Goal: Transaction & Acquisition: Obtain resource

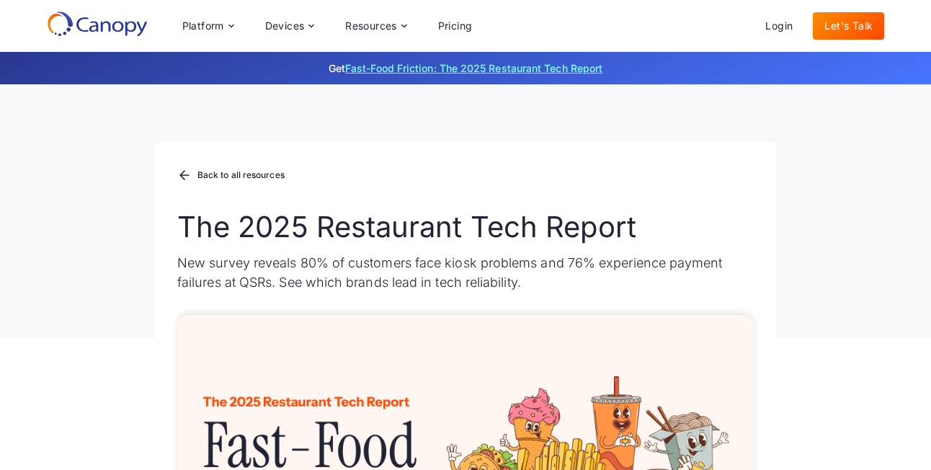
click at [474, 69] on link "Fast-Food Friction: The 2025 Restaurant Tech Report" at bounding box center [473, 68] width 257 height 12
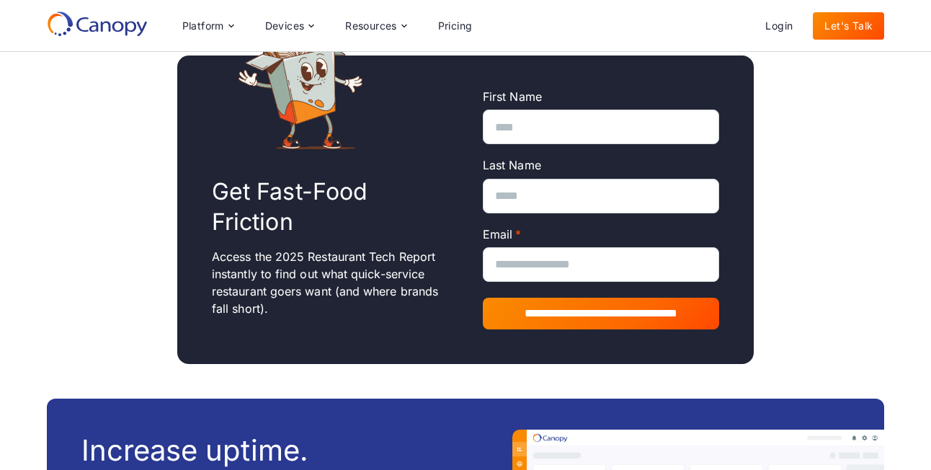
scroll to position [1194, 0]
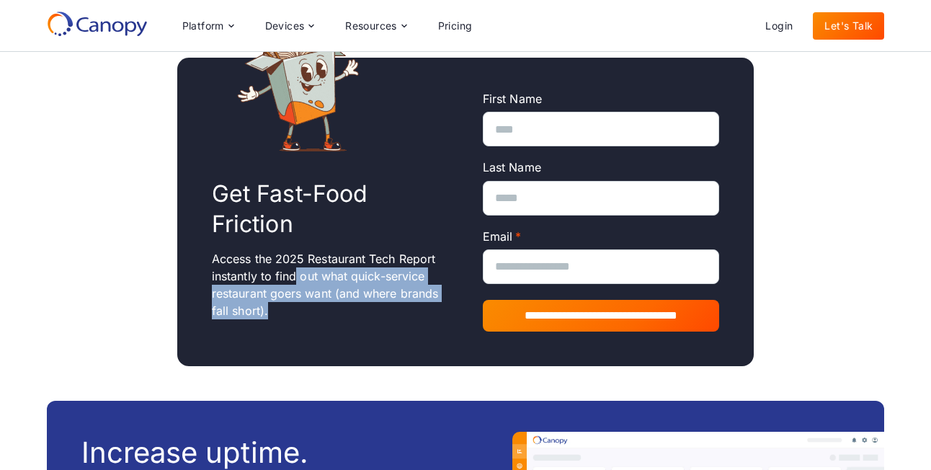
drag, startPoint x: 296, startPoint y: 252, endPoint x: 316, endPoint y: 296, distance: 47.4
click at [316, 296] on p "Access the 2025 Restaurant Tech Report instantly to find out what quick-service…" at bounding box center [330, 284] width 236 height 69
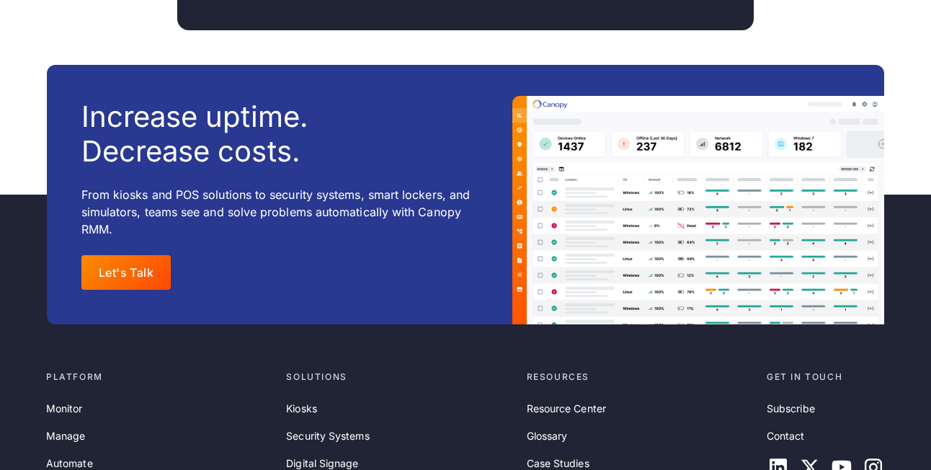
scroll to position [1546, 0]
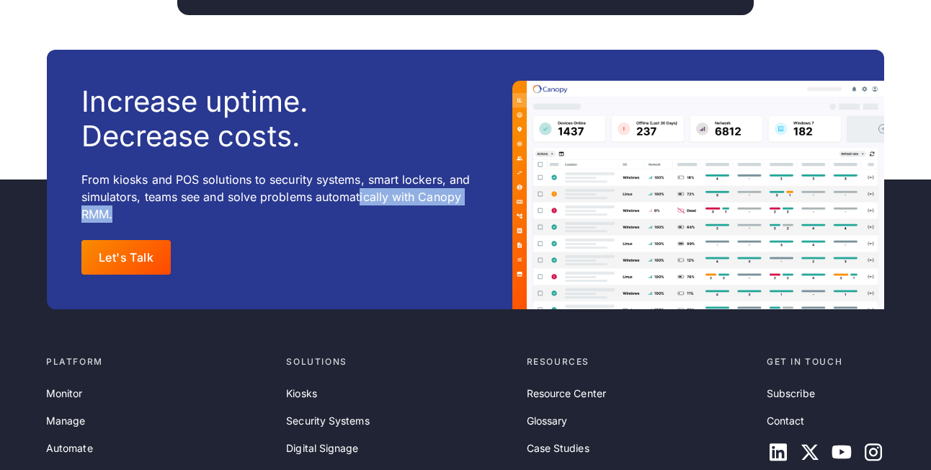
drag, startPoint x: 358, startPoint y: 174, endPoint x: 358, endPoint y: 203, distance: 29.6
click at [358, 203] on p "From kiosks and POS solutions to security systems, smart lockers, and simulator…" at bounding box center [279, 197] width 396 height 52
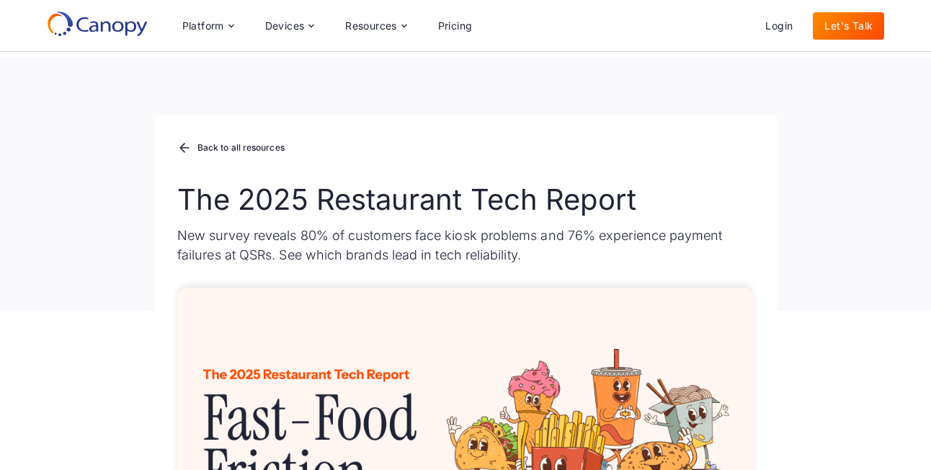
scroll to position [0, 0]
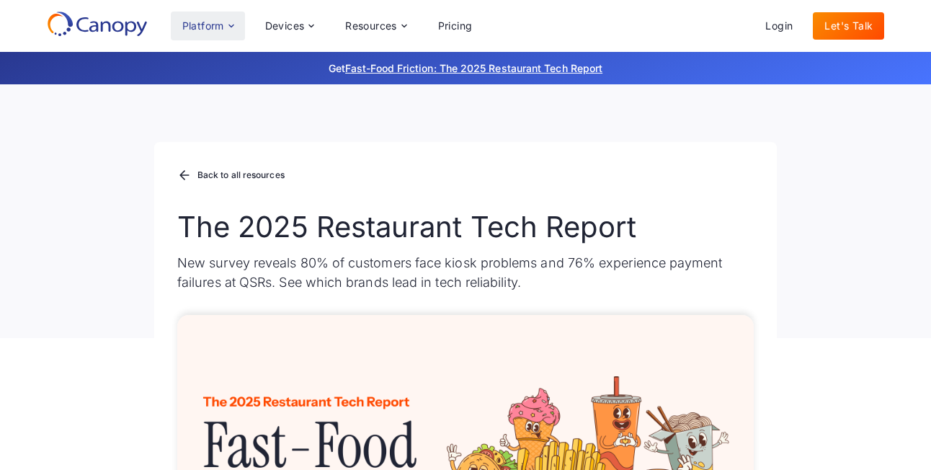
click at [196, 26] on div "Platform" at bounding box center [203, 26] width 42 height 10
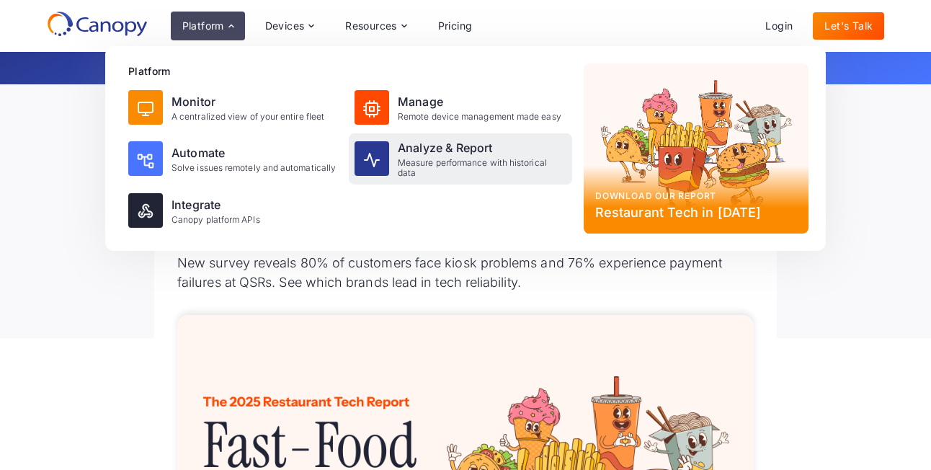
click at [412, 172] on div "Measure performance with historical data" at bounding box center [482, 168] width 169 height 21
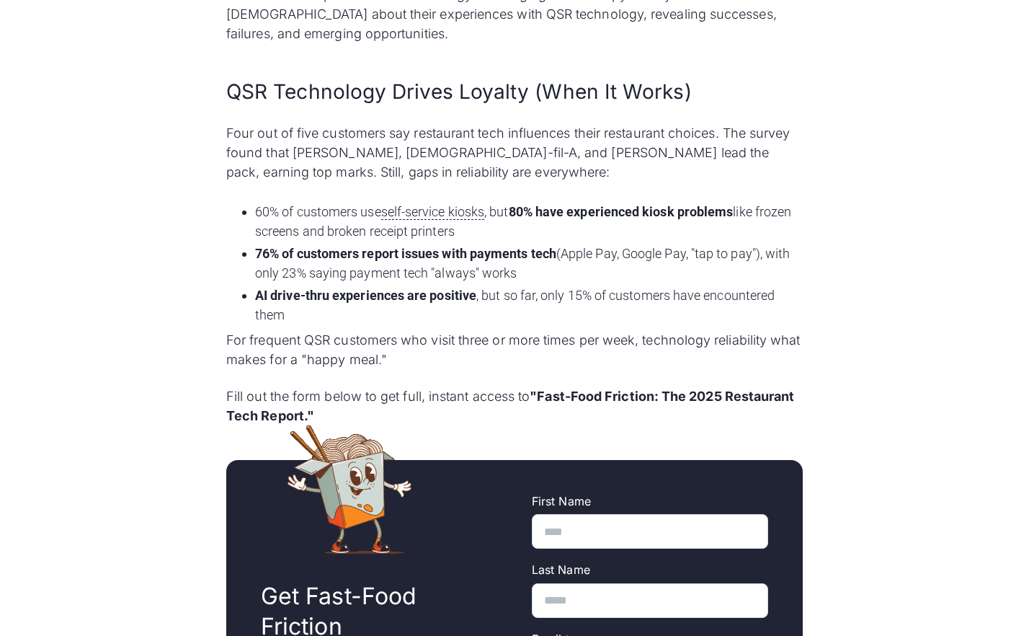
scroll to position [793, 0]
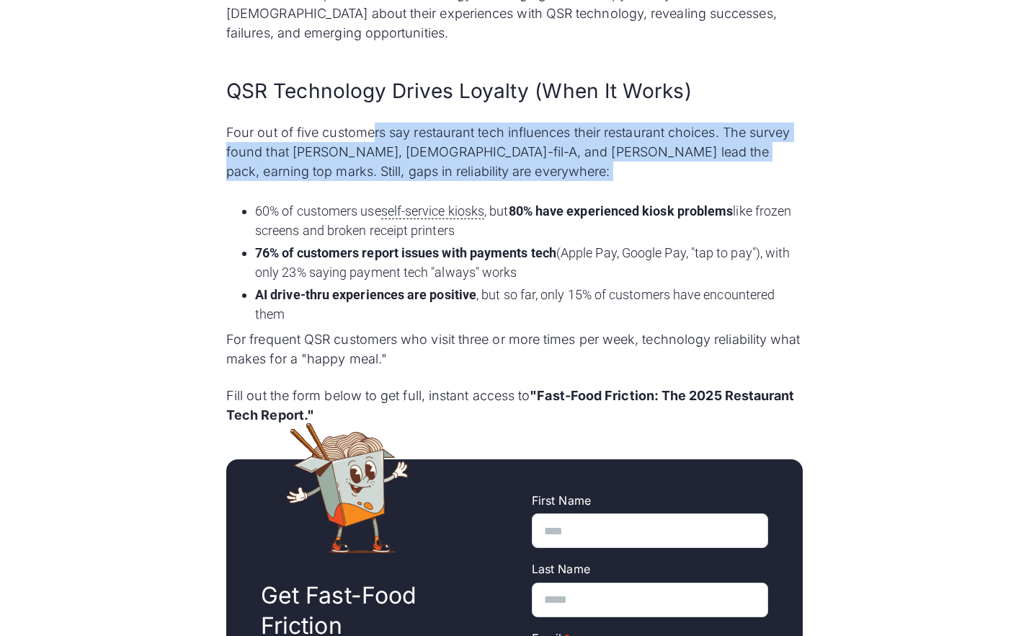
drag, startPoint x: 360, startPoint y: 159, endPoint x: 372, endPoint y: 108, distance: 51.8
click at [372, 108] on div "Quick-service restaurants rely on dozens of remote technologies to do business.…" at bounding box center [514, 147] width 577 height 555
click at [372, 123] on p "Four out of five customers say restaurant tech influences their restaurant choi…" at bounding box center [514, 152] width 577 height 58
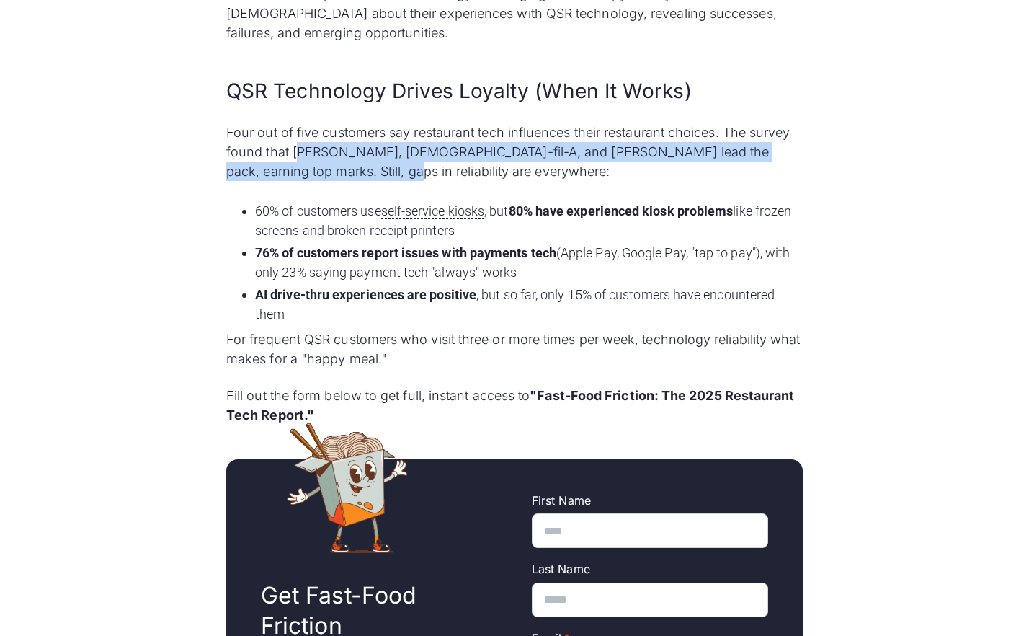
drag, startPoint x: 306, startPoint y: 136, endPoint x: 309, endPoint y: 146, distance: 10.3
click at [309, 146] on p "Four out of five customers say restaurant tech influences their restaurant choi…" at bounding box center [514, 152] width 577 height 58
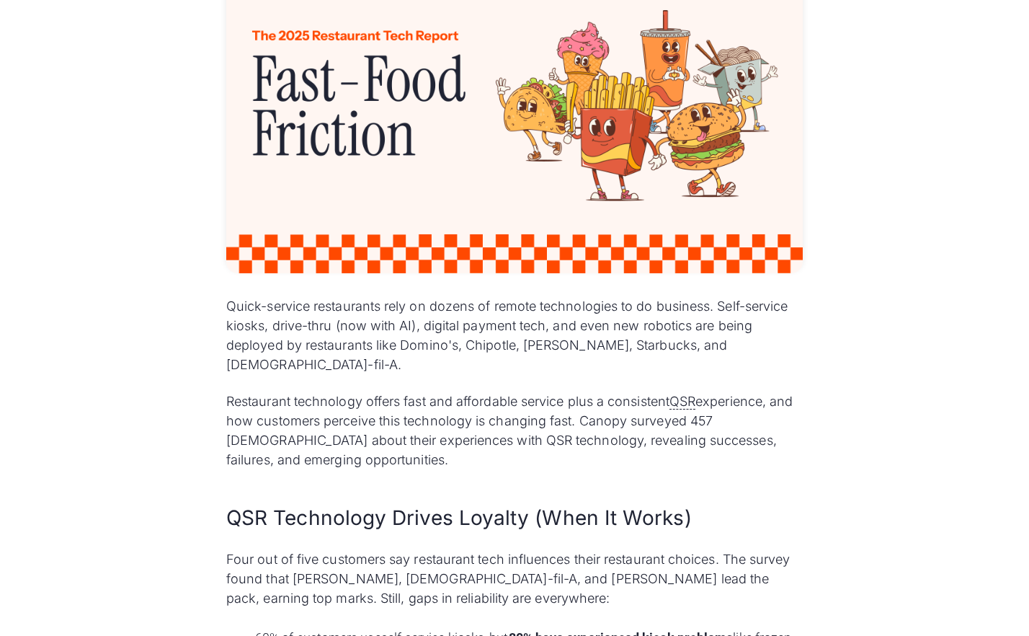
scroll to position [369, 0]
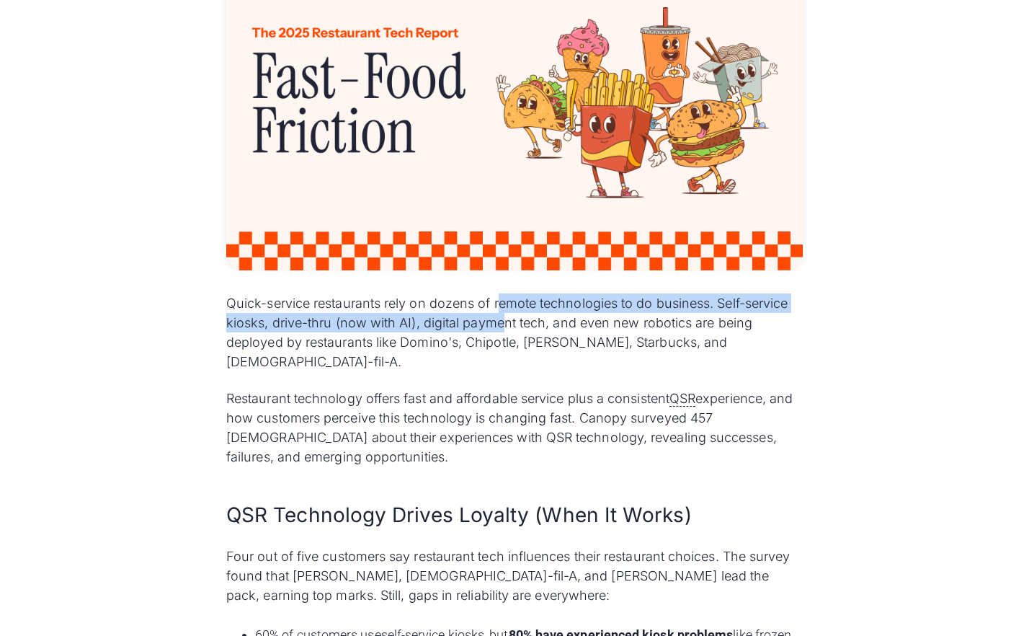
drag, startPoint x: 502, startPoint y: 309, endPoint x: 501, endPoint y: 327, distance: 18.0
click at [502, 329] on p "Quick-service restaurants rely on dozens of remote technologies to do business.…" at bounding box center [514, 332] width 577 height 78
click at [501, 327] on p "Quick-service restaurants rely on dozens of remote technologies to do business.…" at bounding box center [514, 332] width 577 height 78
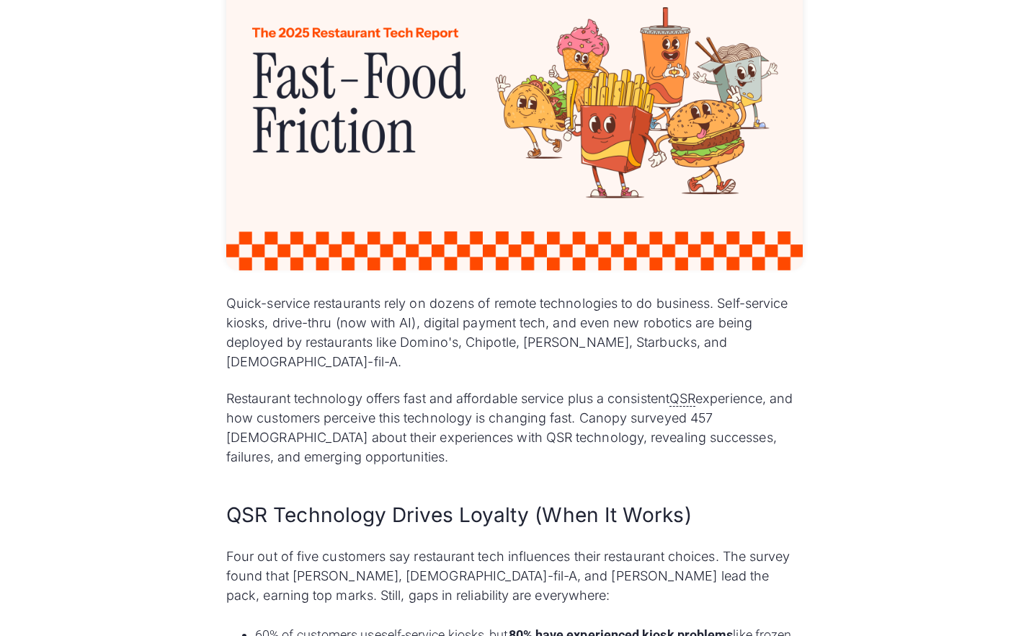
drag, startPoint x: 479, startPoint y: 346, endPoint x: 479, endPoint y: 322, distance: 24.5
click at [479, 322] on p "Quick-service restaurants rely on dozens of remote technologies to do business.…" at bounding box center [514, 332] width 577 height 78
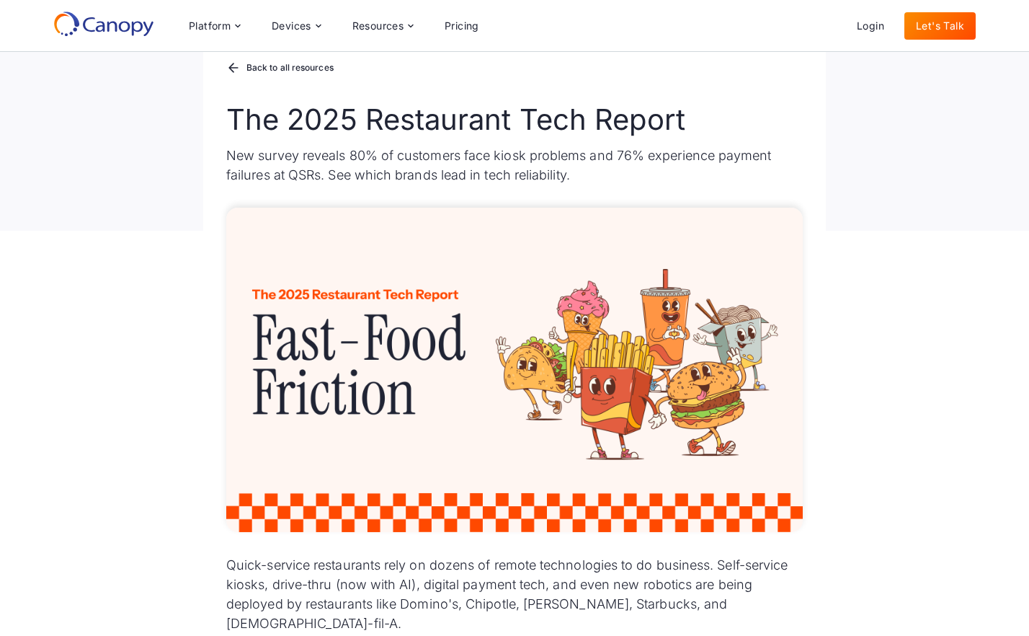
scroll to position [0, 0]
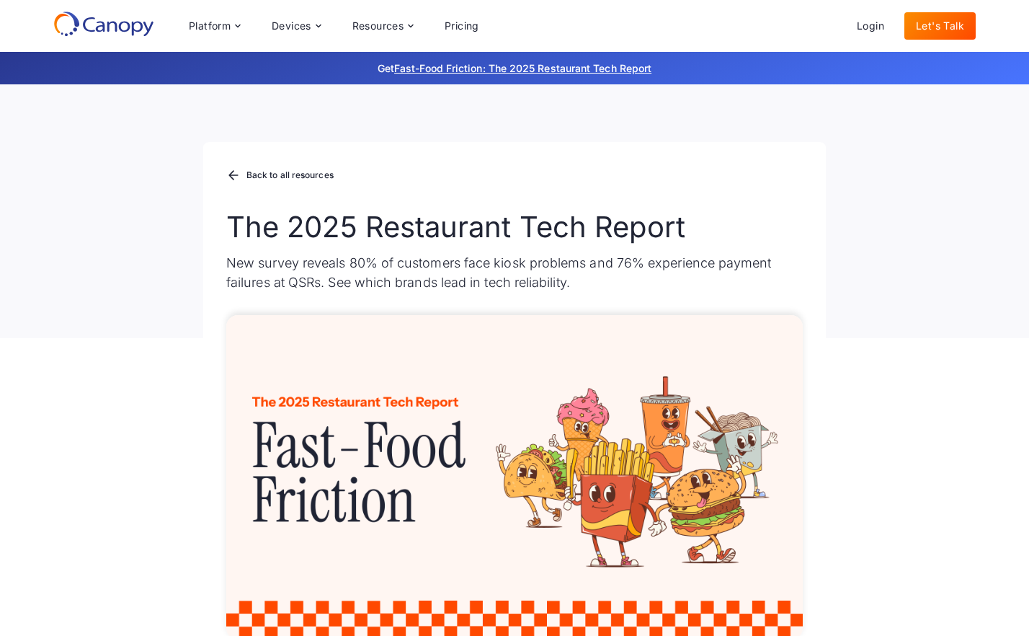
click at [105, 27] on icon at bounding box center [103, 24] width 101 height 26
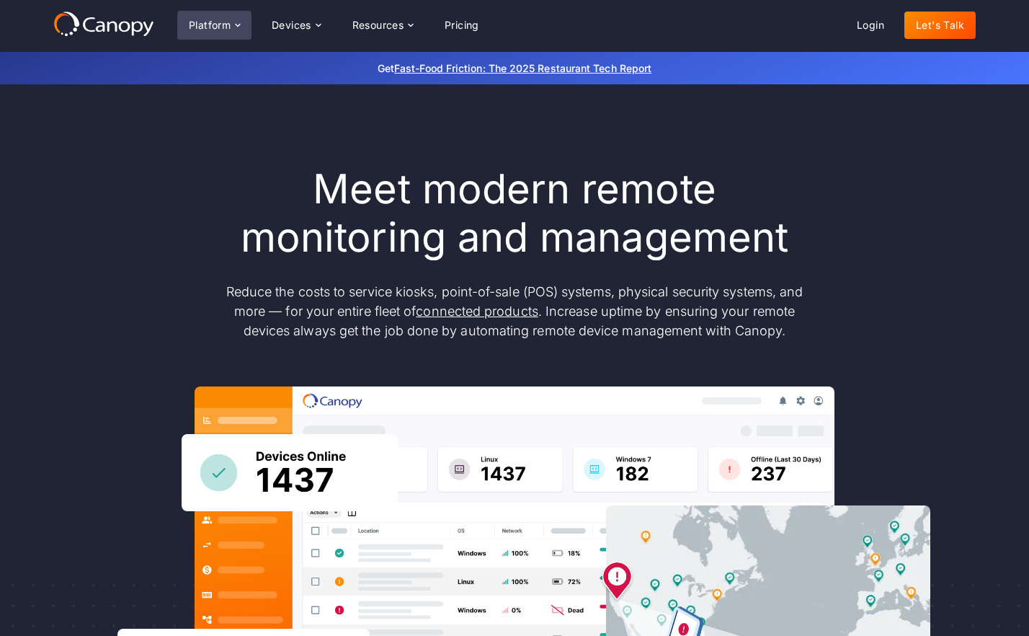
click at [239, 24] on icon at bounding box center [238, 25] width 12 height 12
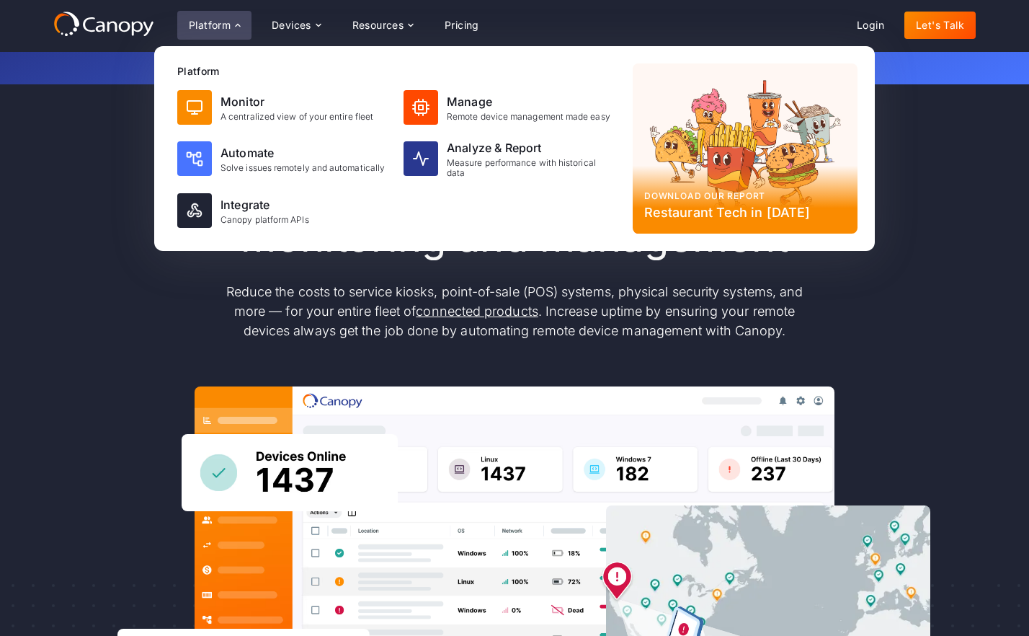
click at [89, 296] on div "Meet modern remote monitoring and management Reduce the costs to service kiosks…" at bounding box center [514, 472] width 923 height 615
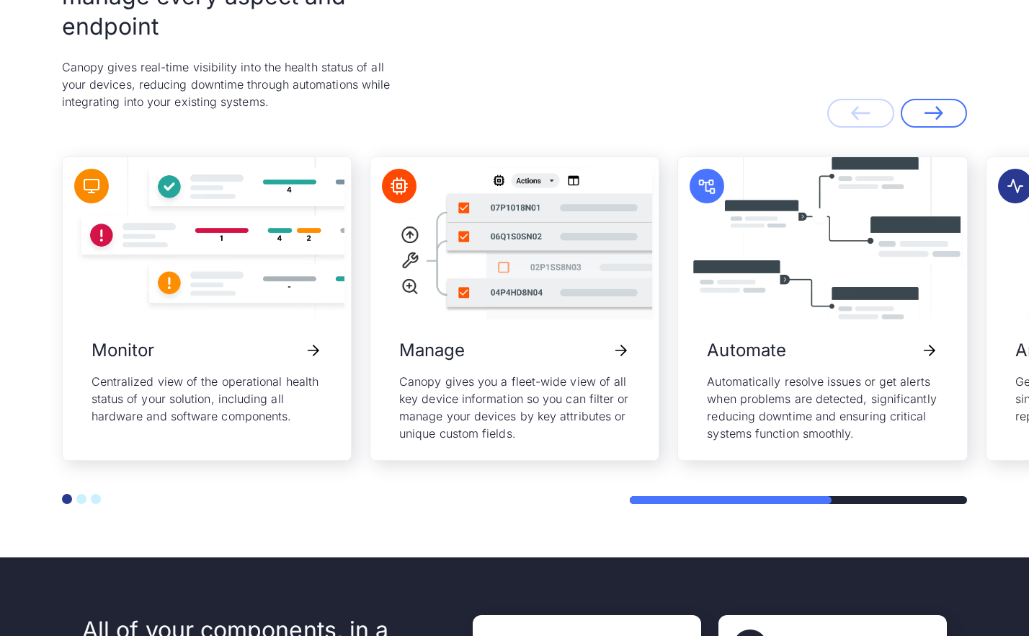
scroll to position [3121, 0]
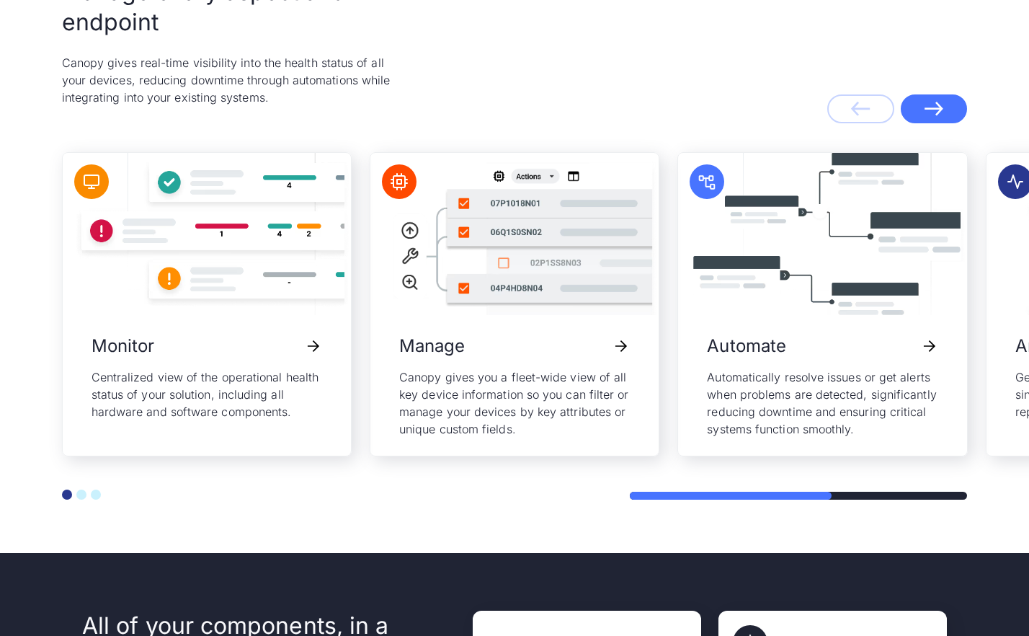
click at [928, 109] on line "Next slide" at bounding box center [933, 109] width 17 height 0
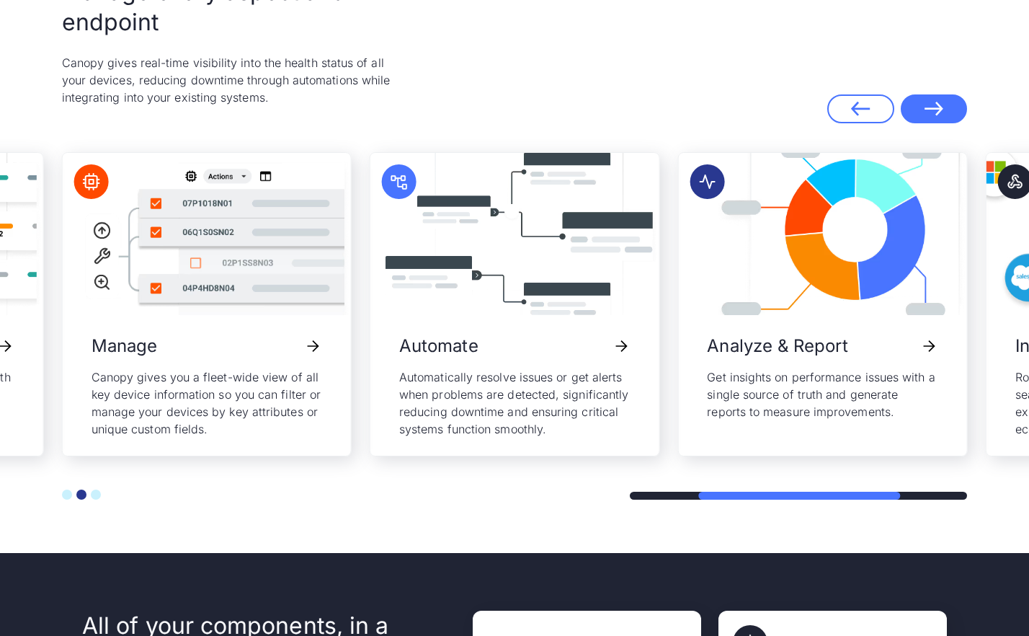
click at [928, 109] on line "Next slide" at bounding box center [933, 109] width 17 height 0
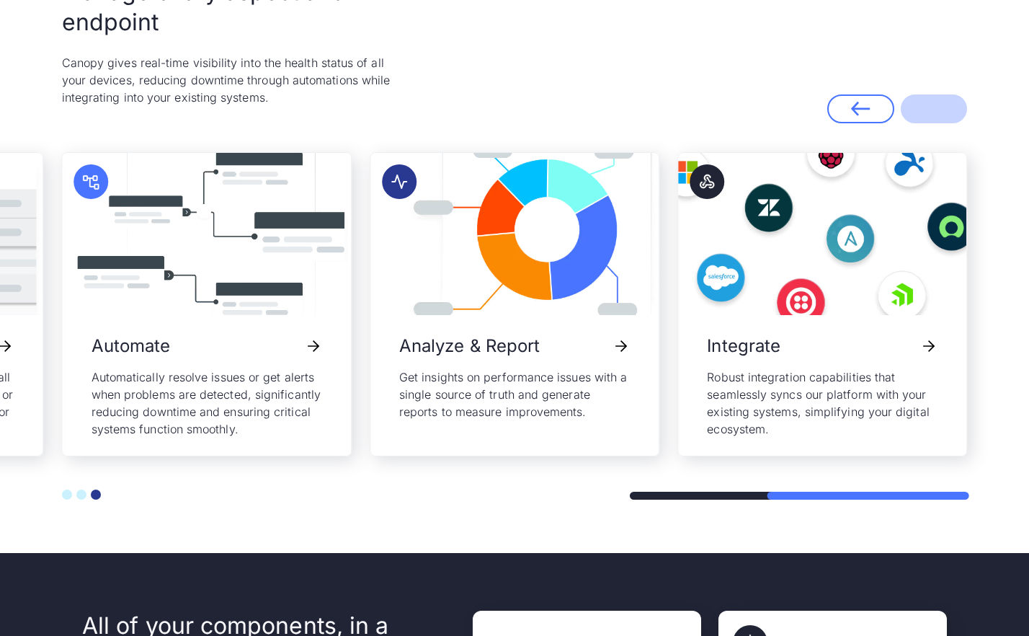
click at [928, 108] on div "Previous Next" at bounding box center [898, 108] width 140 height 29
click at [866, 109] on line "Previous slide" at bounding box center [861, 109] width 17 height 0
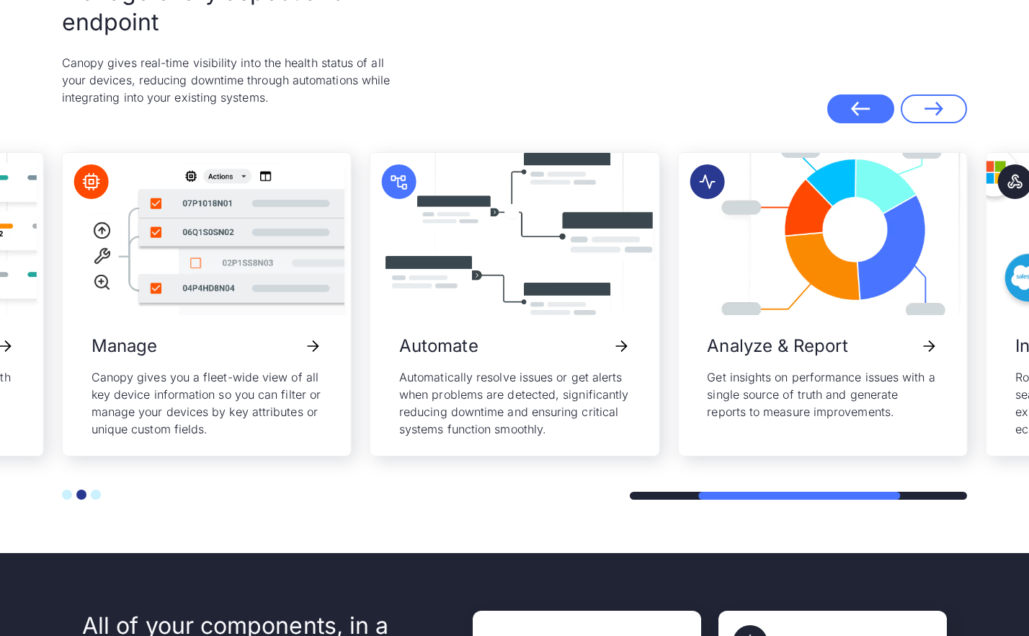
click at [866, 109] on line "Previous slide" at bounding box center [861, 109] width 17 height 0
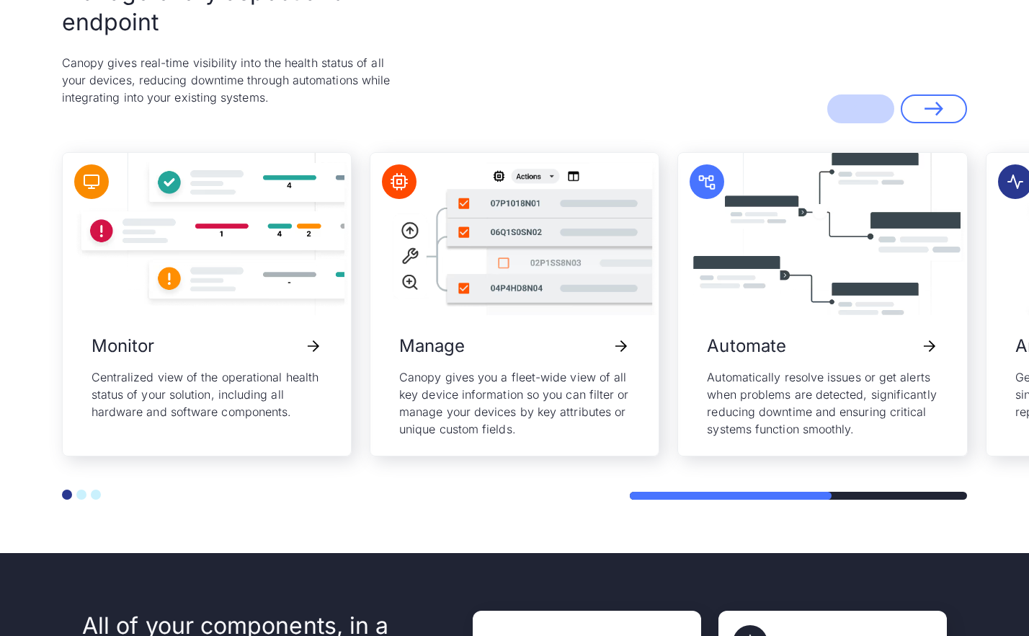
click at [866, 110] on div "Previous Next" at bounding box center [898, 108] width 140 height 29
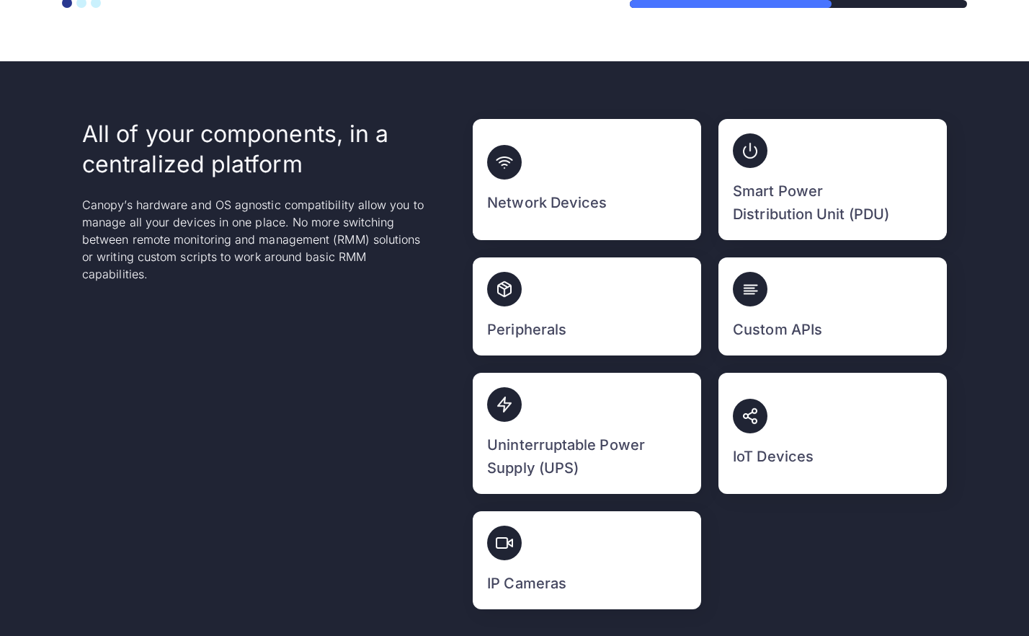
scroll to position [3621, 0]
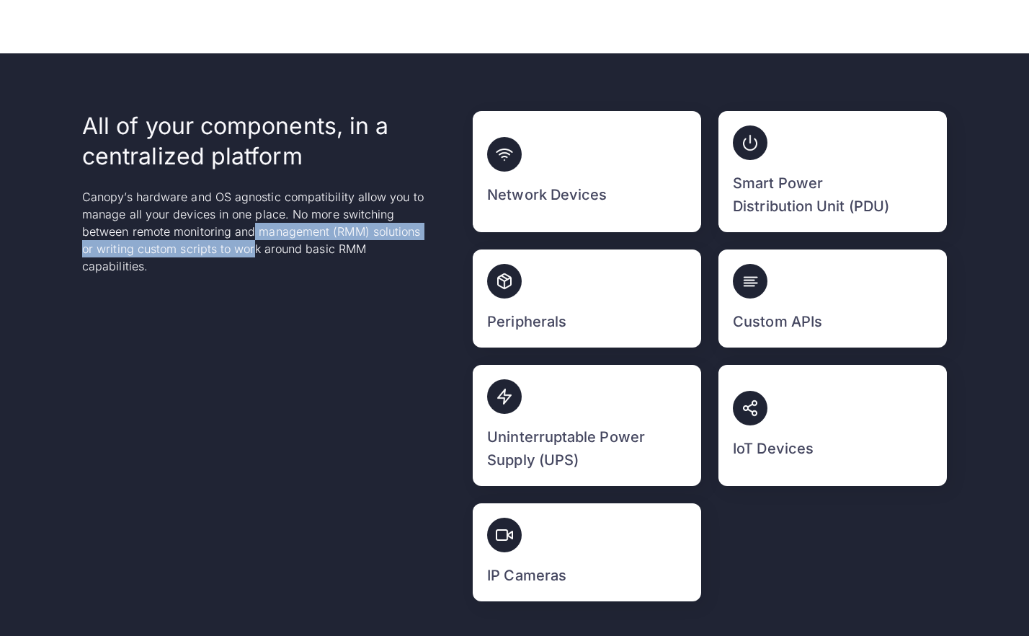
drag, startPoint x: 252, startPoint y: 247, endPoint x: 256, endPoint y: 238, distance: 9.4
click at [256, 238] on p "Canopy’s hardware and OS agnostic compatibility allow you to manage all your de…" at bounding box center [255, 231] width 346 height 87
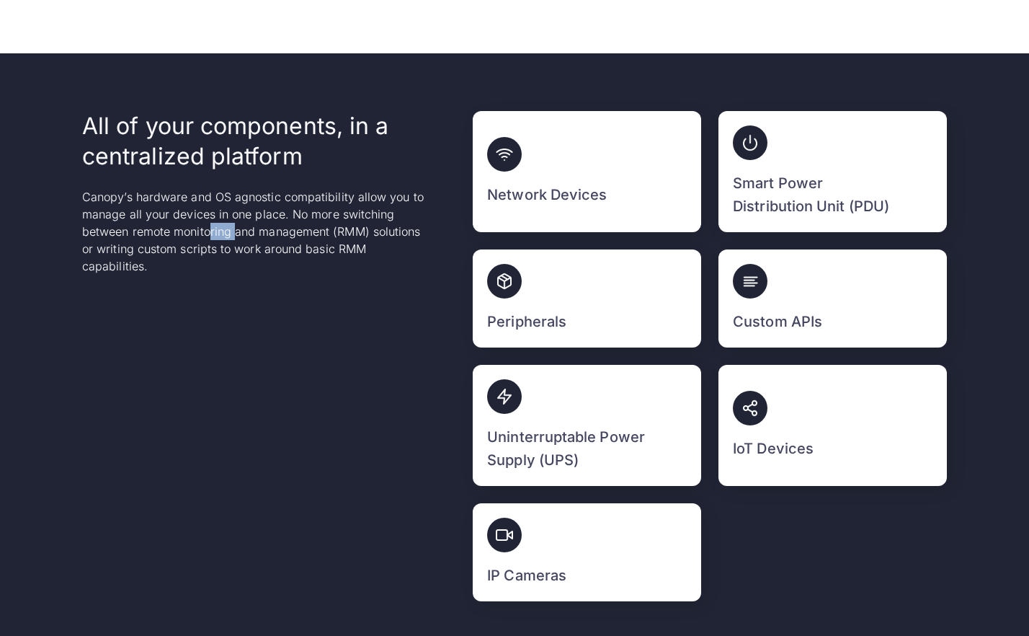
drag, startPoint x: 210, startPoint y: 239, endPoint x: 236, endPoint y: 236, distance: 25.5
click at [236, 236] on p "Canopy’s hardware and OS agnostic compatibility allow you to manage all your de…" at bounding box center [255, 231] width 346 height 87
click at [224, 279] on header "All of your components, in a centralized platform Canopy’s hardware and OS agno…" at bounding box center [255, 201] width 346 height 181
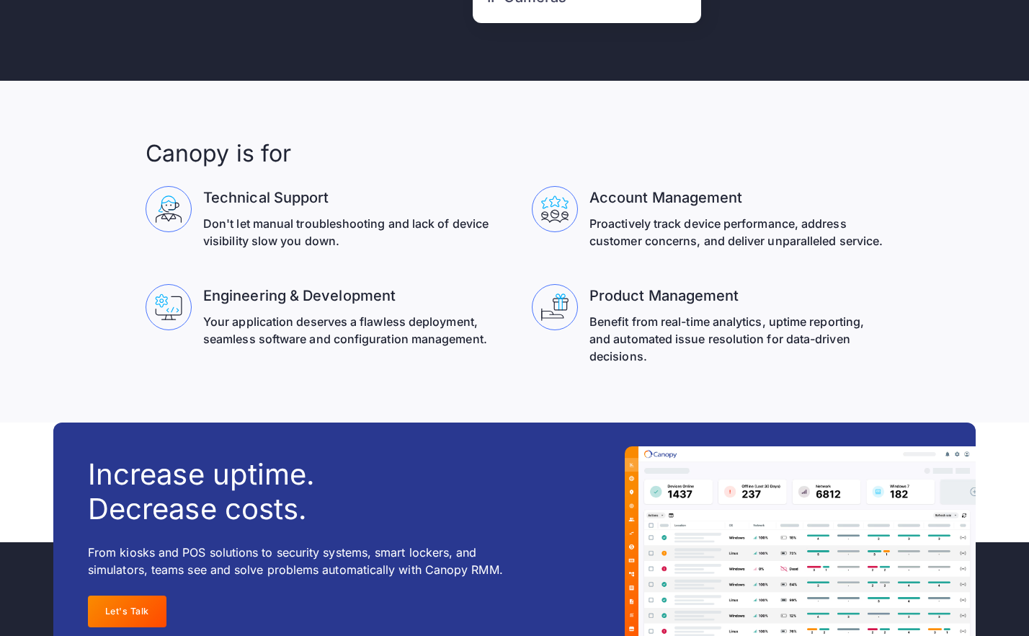
scroll to position [4208, 0]
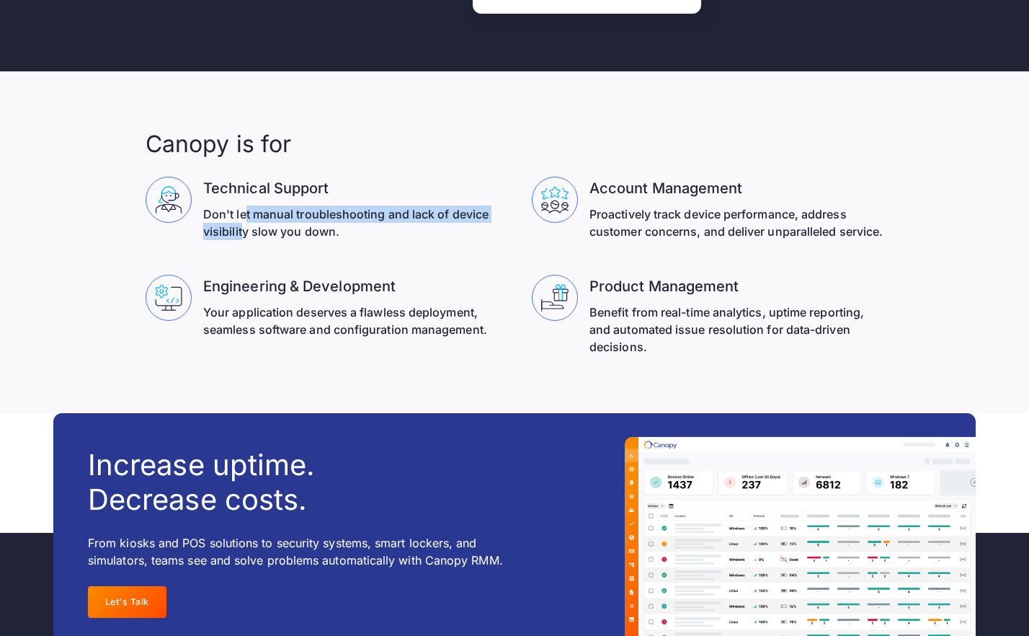
drag, startPoint x: 245, startPoint y: 232, endPoint x: 244, endPoint y: 218, distance: 13.7
click at [244, 218] on p "Don't let manual troubleshooting and lack of device visibility slow you down." at bounding box center [350, 222] width 294 height 35
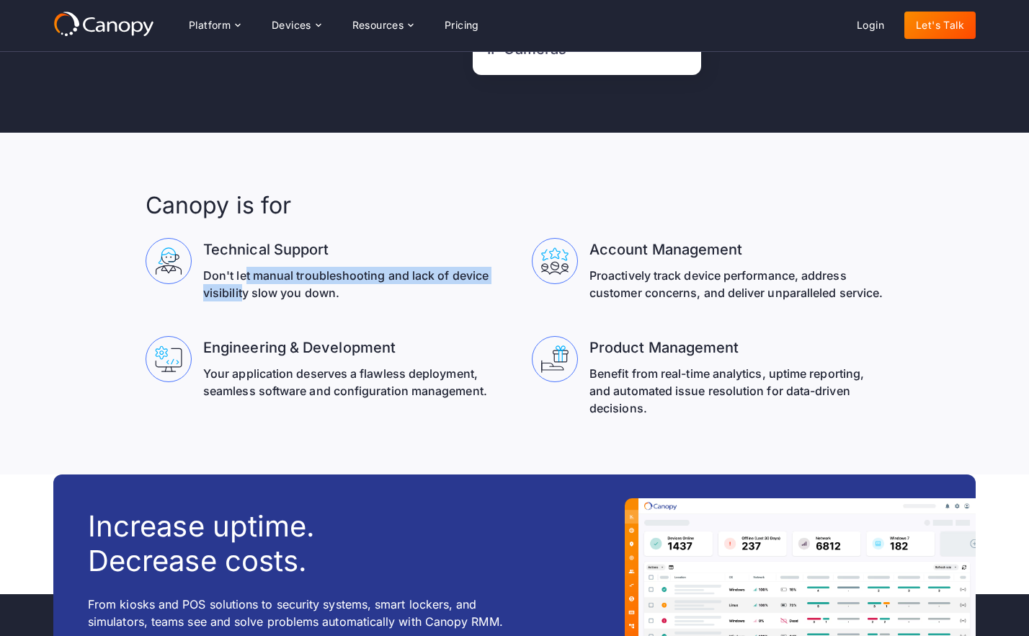
scroll to position [4134, 0]
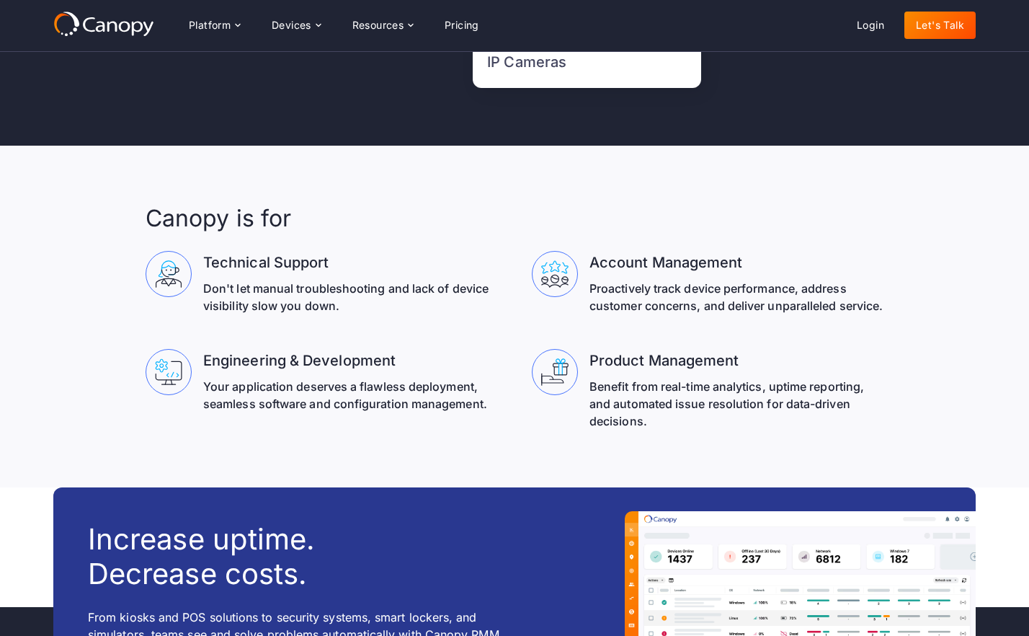
click at [136, 319] on section "Canopy is for Technical Support Don't let manual troubleshooting and lack of de…" at bounding box center [514, 317] width 1029 height 342
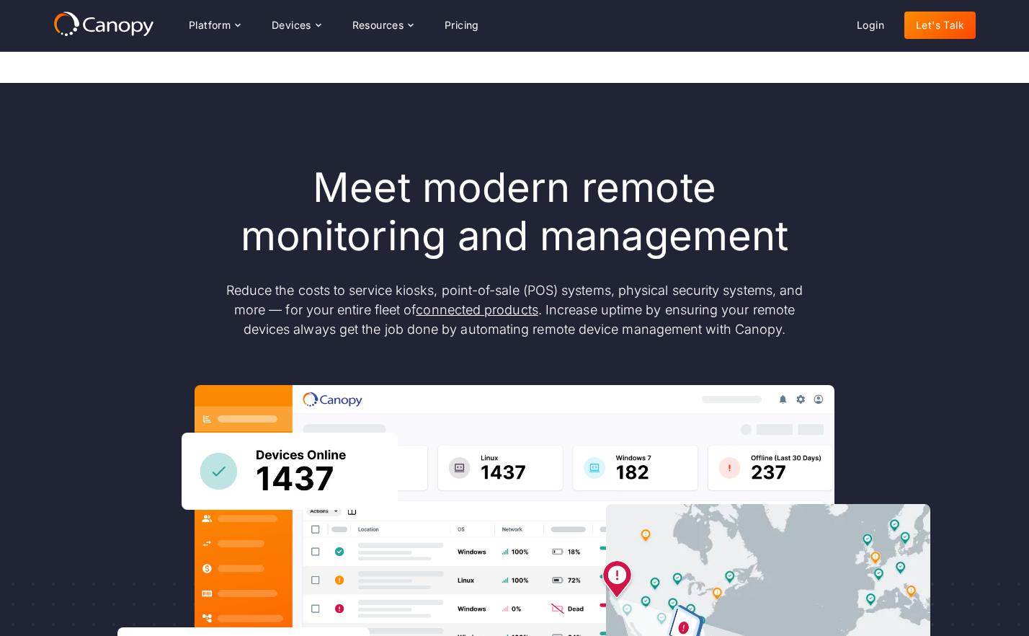
scroll to position [0, 0]
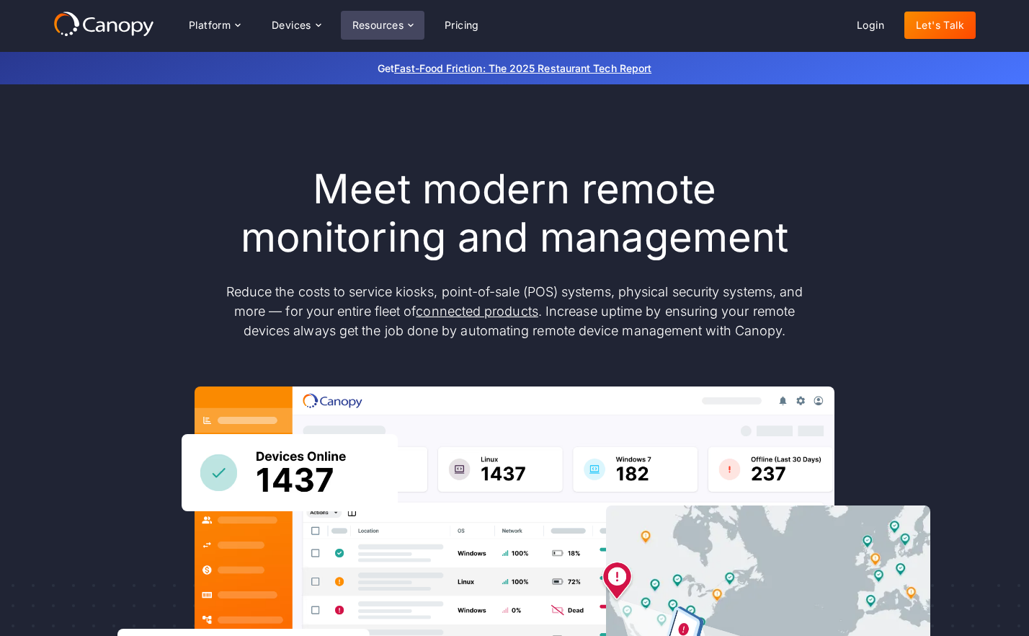
click at [407, 26] on icon at bounding box center [411, 25] width 12 height 12
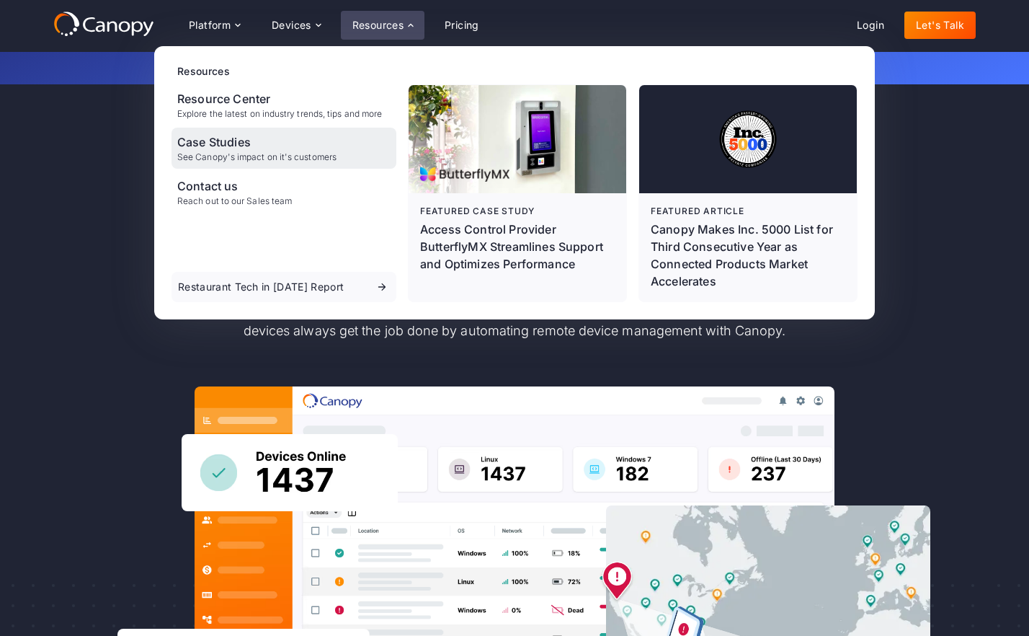
click at [236, 146] on div "Case Studies" at bounding box center [256, 141] width 159 height 17
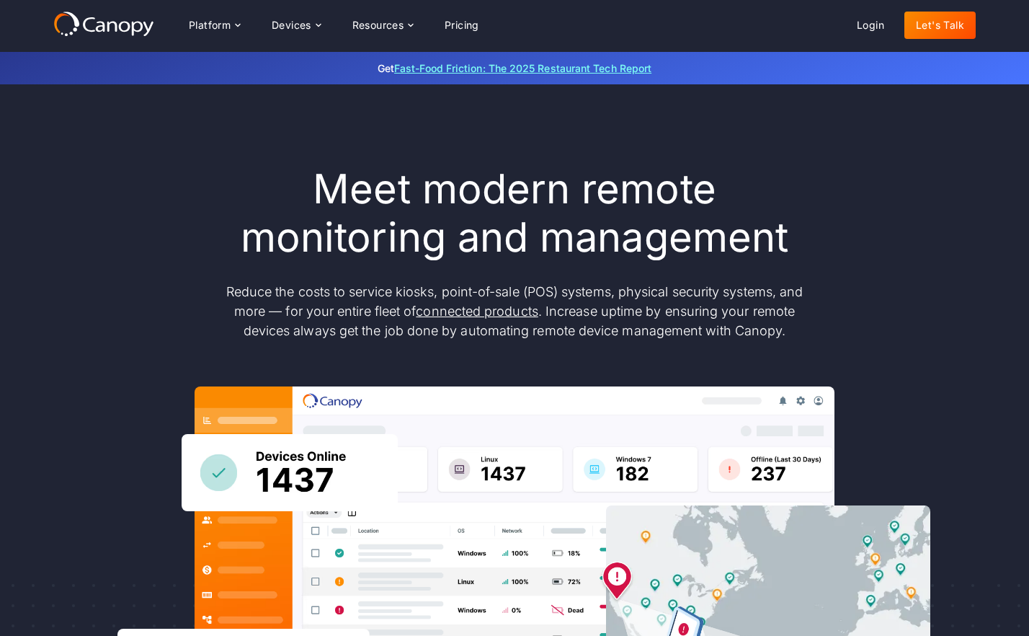
click at [453, 67] on link "Fast-Food Friction: The 2025 Restaurant Tech Report" at bounding box center [522, 68] width 257 height 12
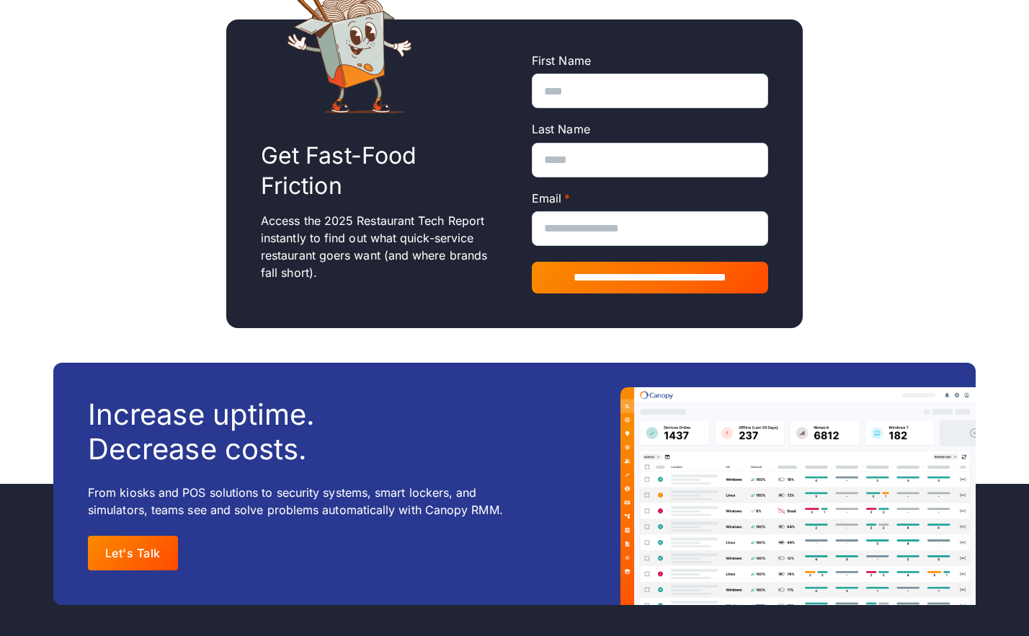
scroll to position [1252, 0]
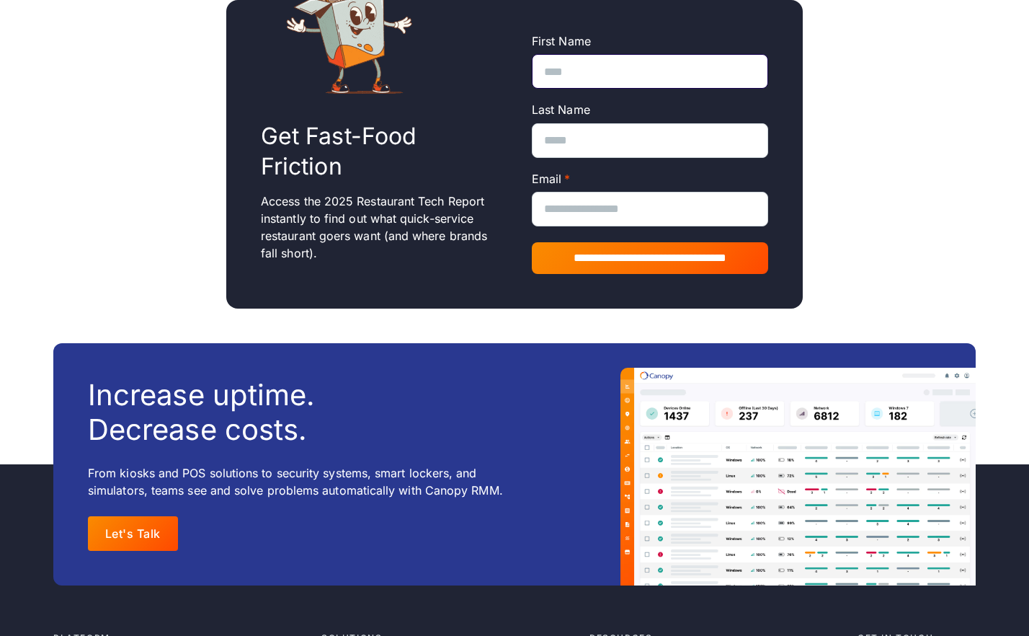
click at [580, 60] on input "First Name" at bounding box center [650, 71] width 236 height 35
type input "******"
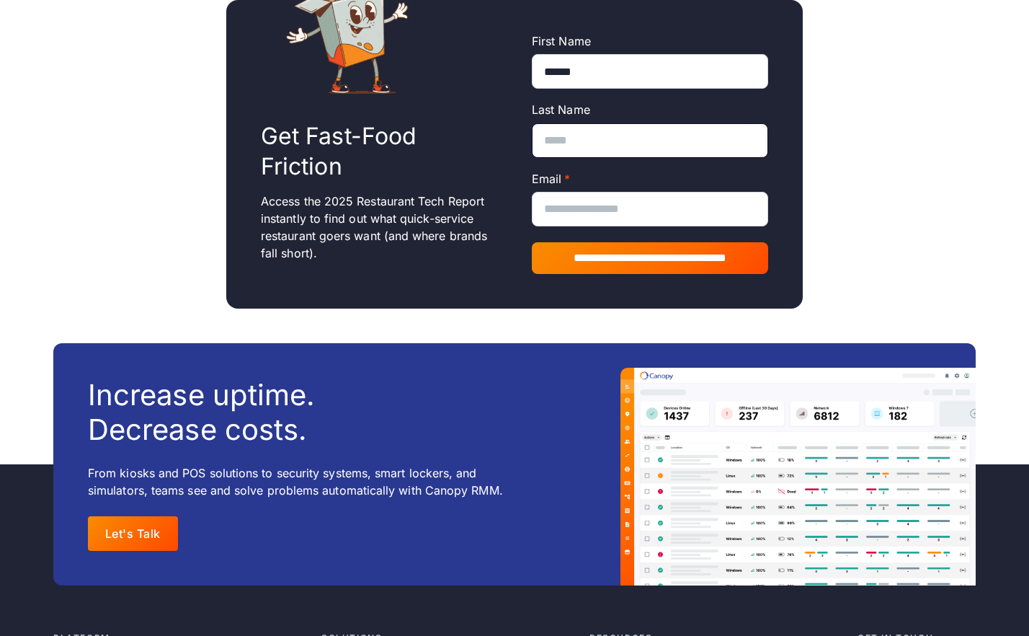
click at [607, 128] on input "Last Name" at bounding box center [650, 140] width 236 height 35
type input "*****"
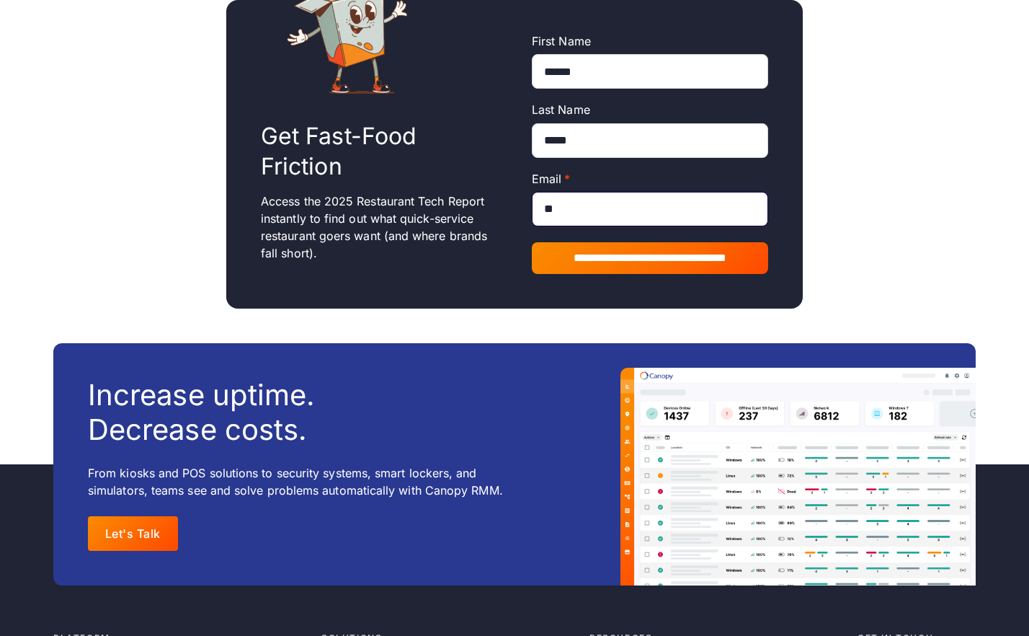
type input "*"
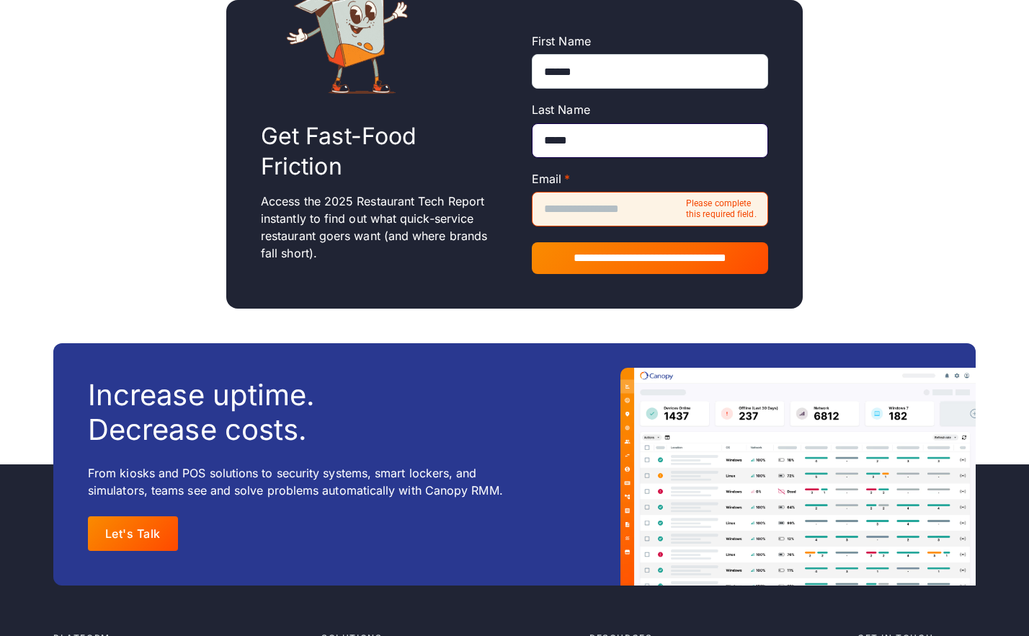
drag, startPoint x: 625, startPoint y: 123, endPoint x: 525, endPoint y: 118, distance: 100.3
click at [528, 118] on div "**********" at bounding box center [514, 154] width 577 height 309
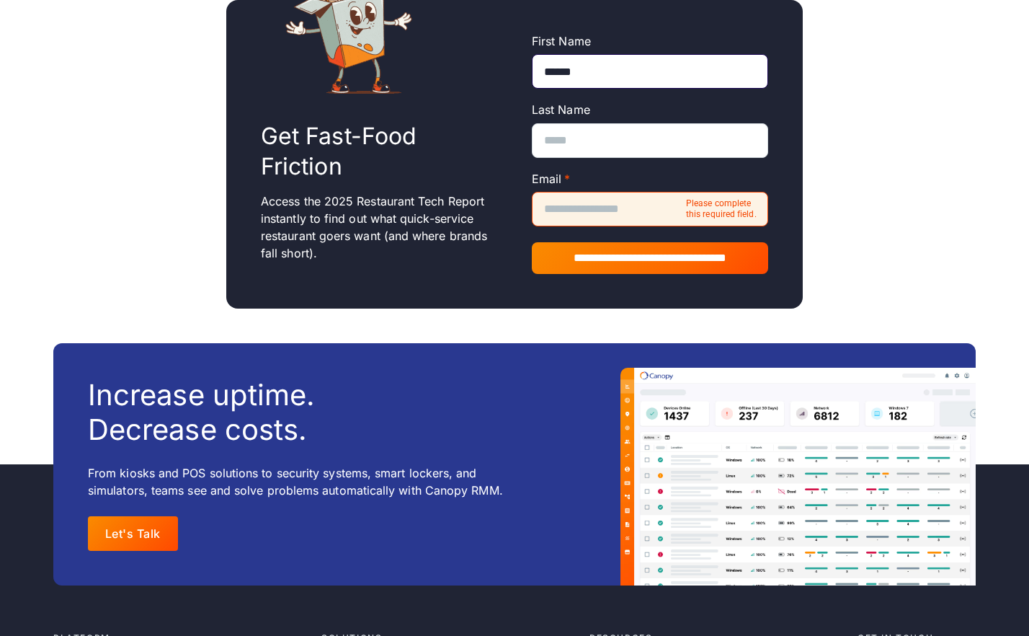
drag, startPoint x: 588, startPoint y: 54, endPoint x: 464, endPoint y: 50, distance: 123.3
click at [467, 51] on div "**********" at bounding box center [514, 154] width 577 height 309
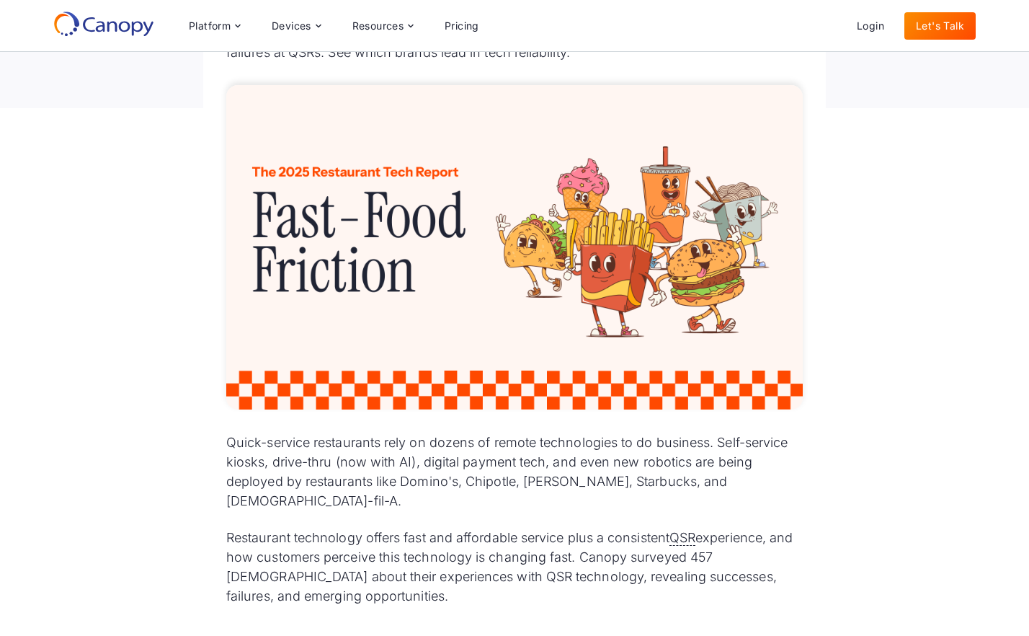
scroll to position [0, 0]
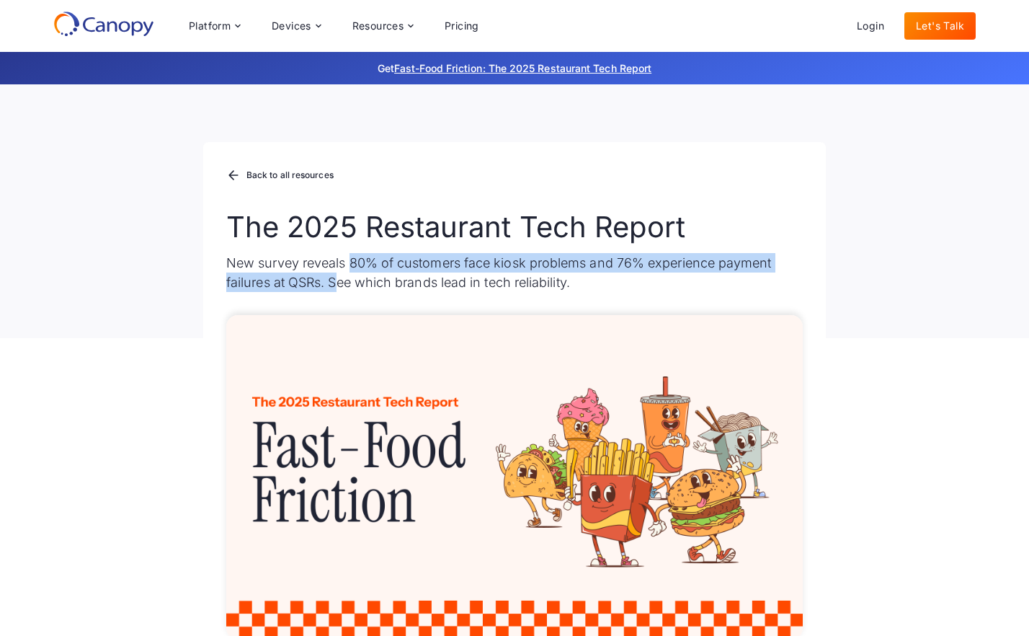
drag, startPoint x: 352, startPoint y: 260, endPoint x: 338, endPoint y: 287, distance: 30.0
click at [338, 287] on p "New survey reveals 80% of customers face kiosk problems and 76% experience paym…" at bounding box center [514, 272] width 577 height 39
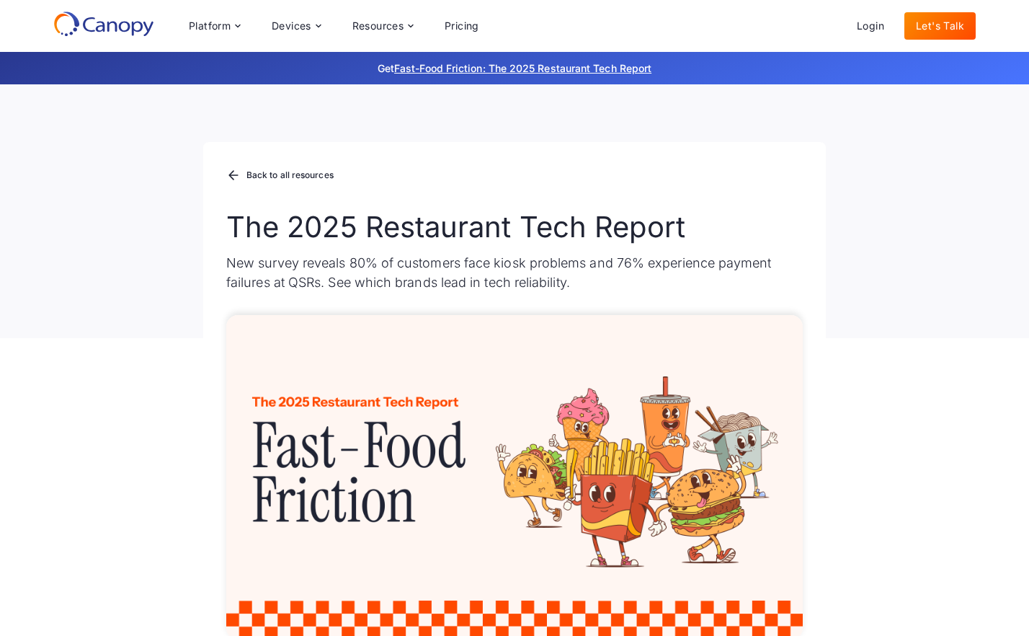
click at [338, 286] on p "New survey reveals 80% of customers face kiosk problems and 76% experience paym…" at bounding box center [514, 272] width 577 height 39
drag, startPoint x: 317, startPoint y: 280, endPoint x: 306, endPoint y: 275, distance: 12.3
click at [306, 275] on p "New survey reveals 80% of customers face kiosk problems and 76% experience paym…" at bounding box center [514, 272] width 577 height 39
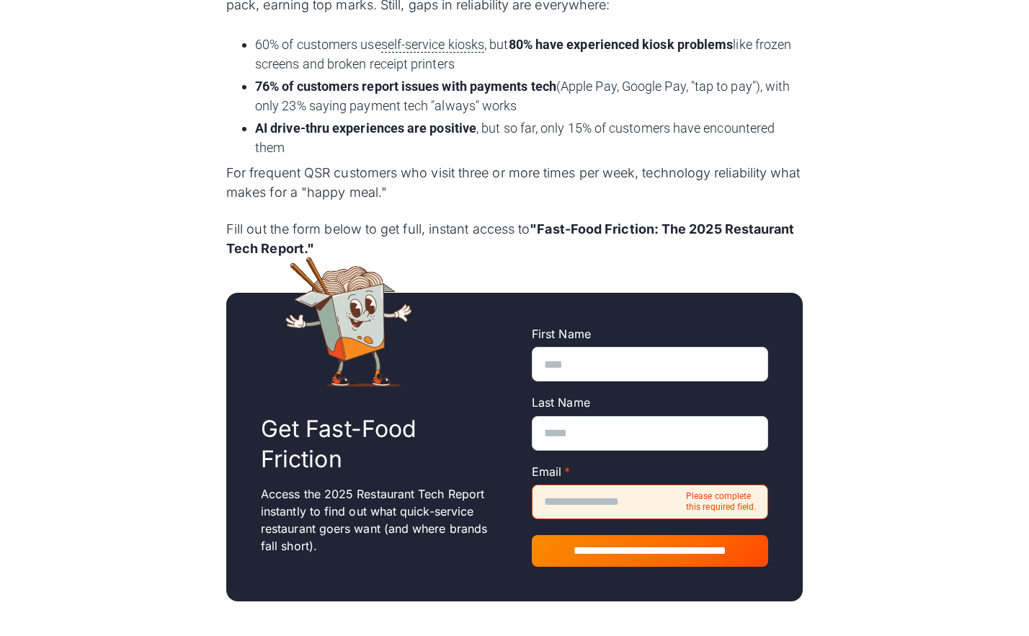
scroll to position [1015, 0]
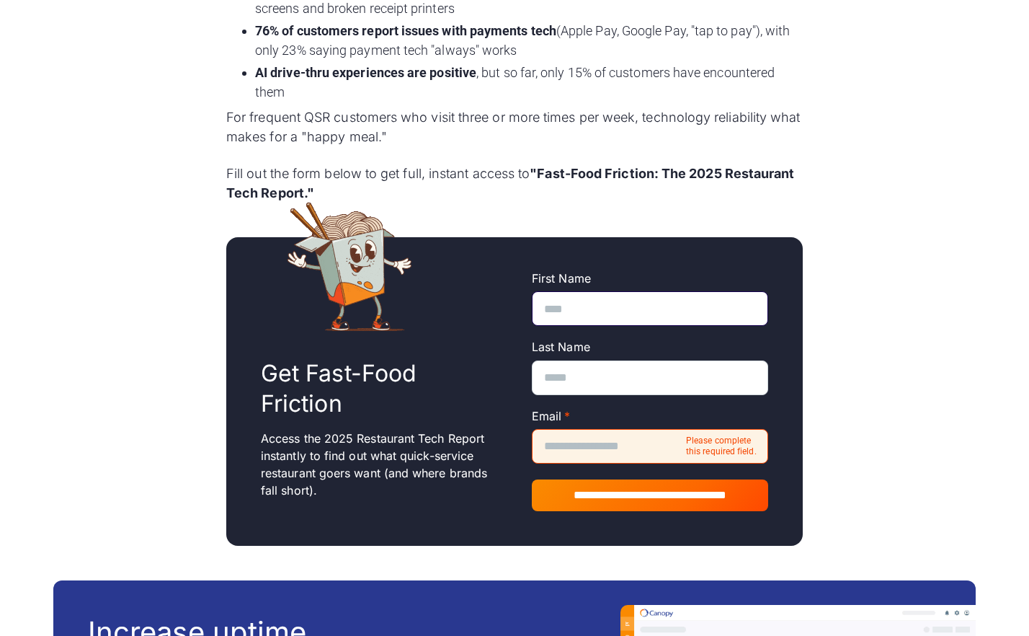
click at [597, 291] on input "First Name" at bounding box center [650, 308] width 236 height 35
type input "******"
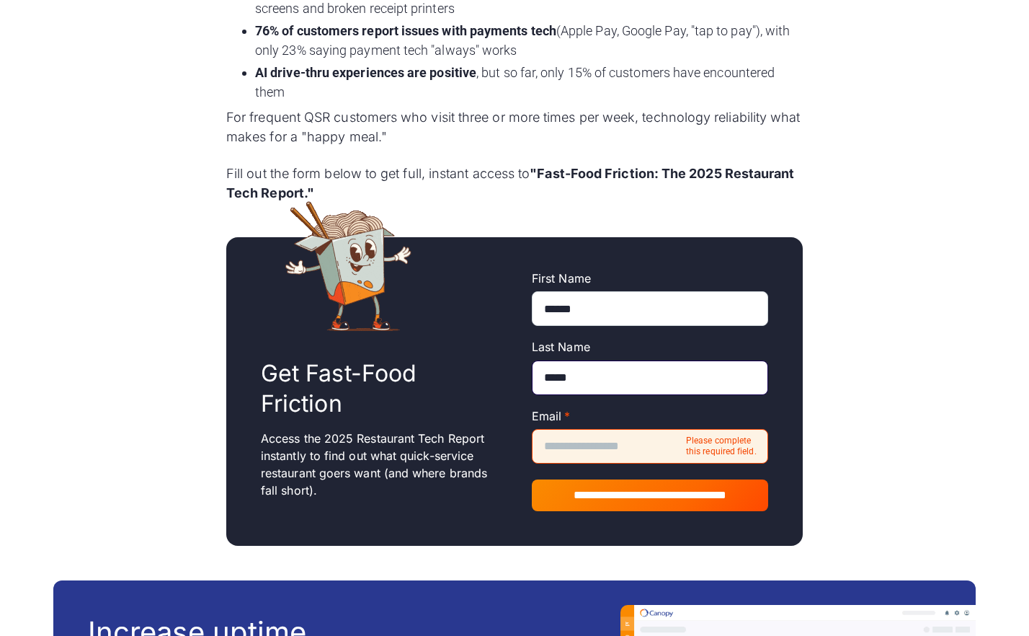
type input "*****"
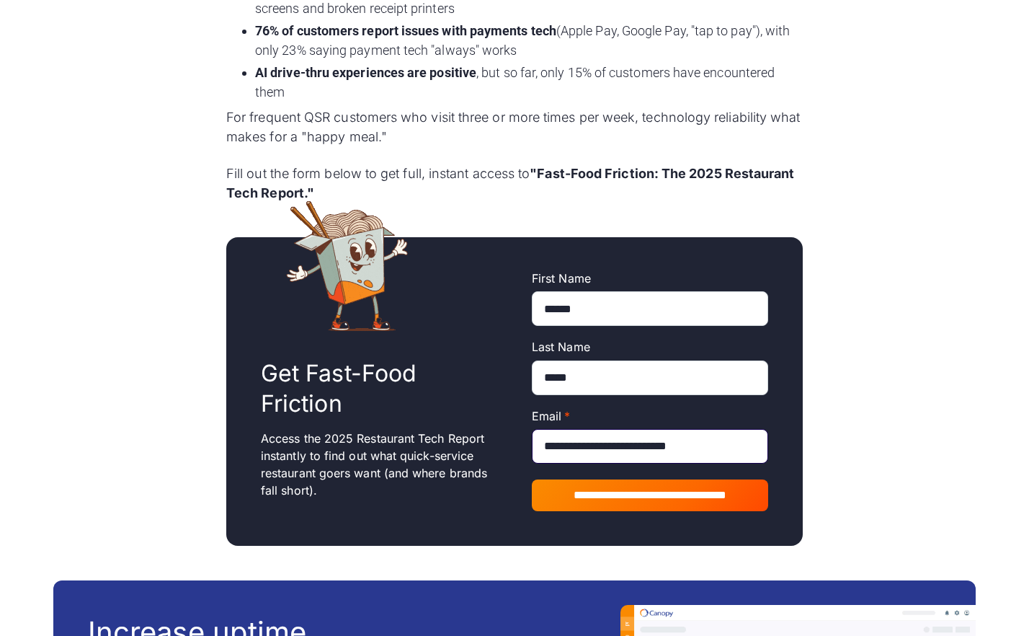
type input "**********"
click at [484, 495] on div "**********" at bounding box center [514, 391] width 577 height 309
click at [588, 479] on input "**********" at bounding box center [650, 495] width 236 height 32
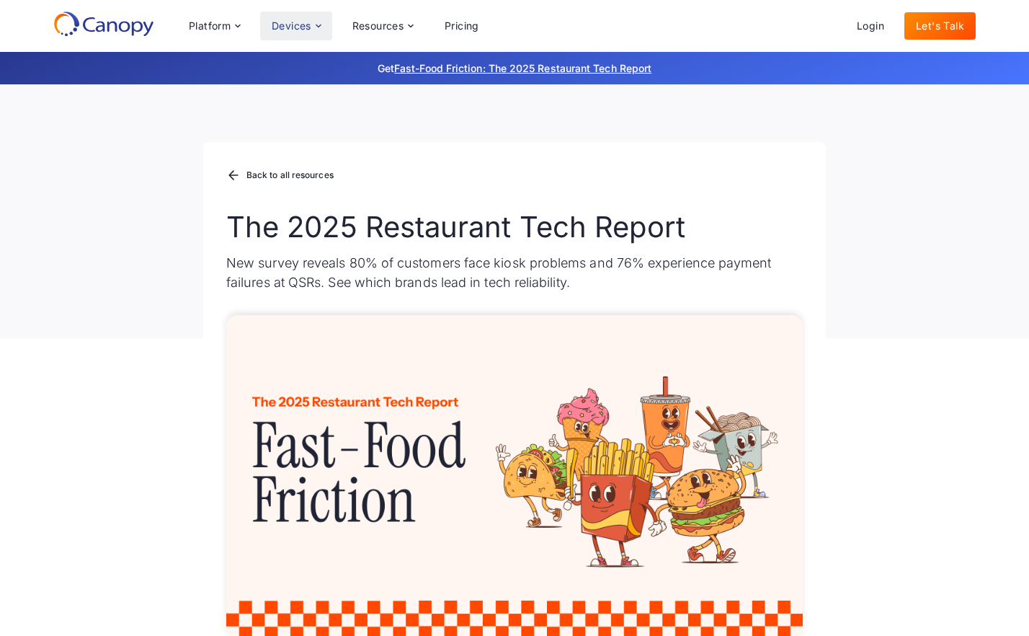
click at [322, 26] on icon at bounding box center [319, 26] width 12 height 12
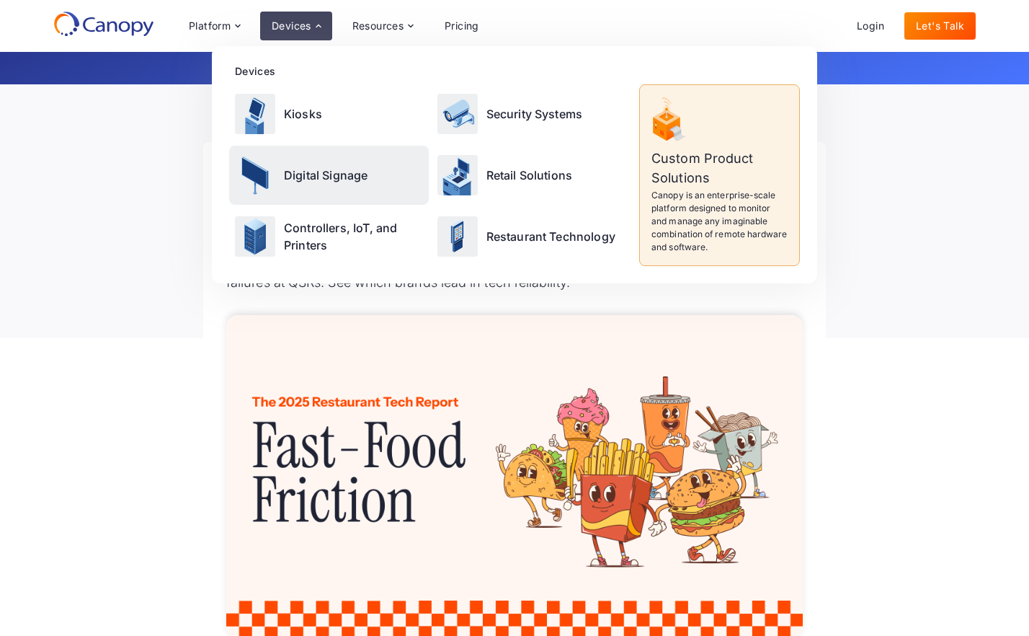
click at [329, 186] on div "Digital Signage" at bounding box center [329, 175] width 200 height 58
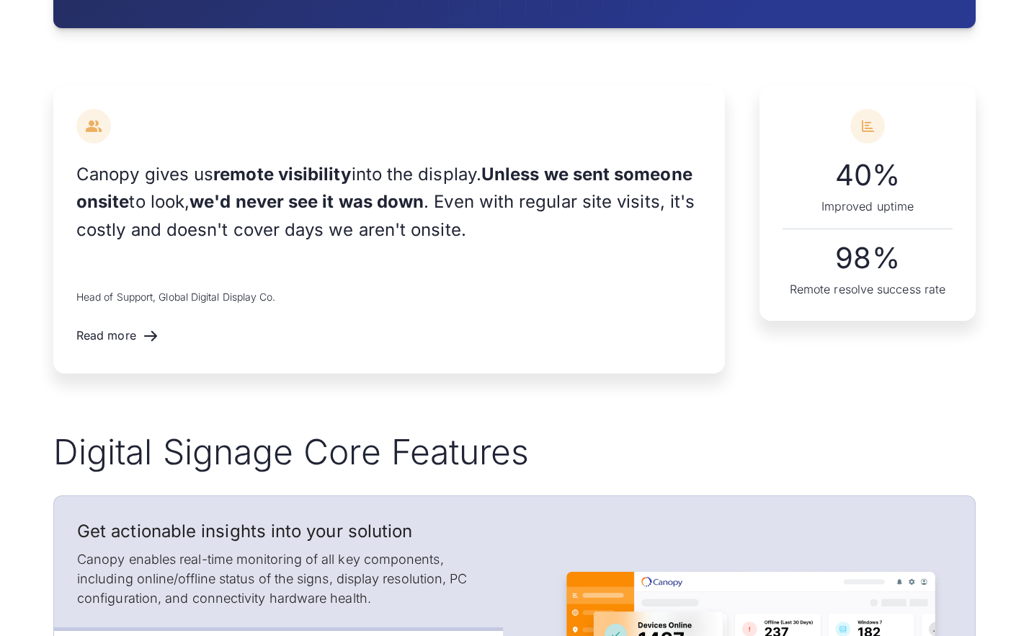
scroll to position [1415, 0]
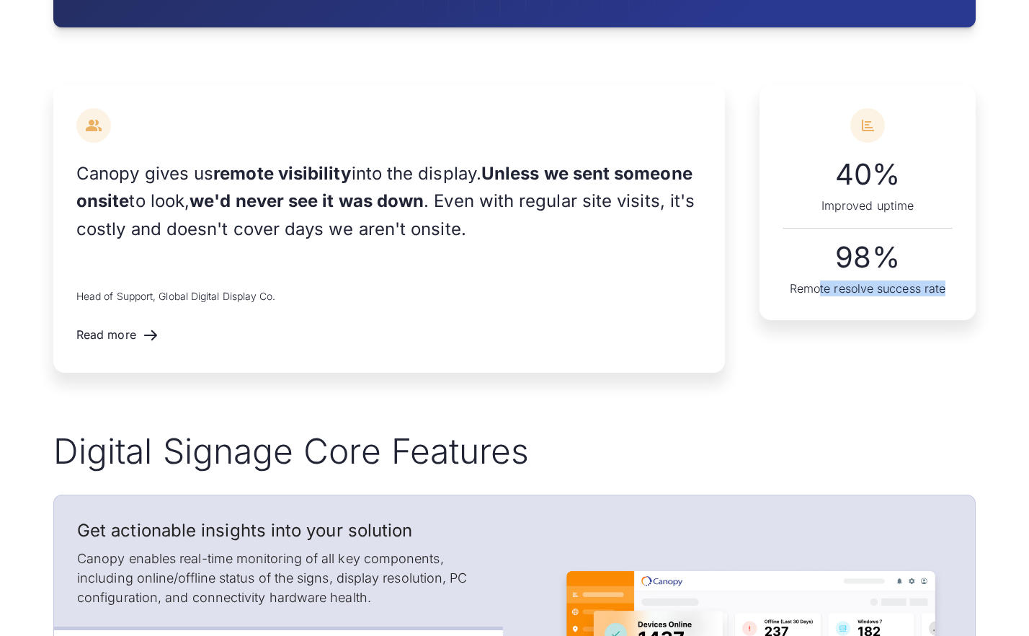
drag, startPoint x: 820, startPoint y: 294, endPoint x: 925, endPoint y: 306, distance: 105.9
click at [925, 306] on div "40% Improved uptime 98% Remote resolve success rate" at bounding box center [868, 202] width 216 height 235
click at [897, 348] on div "40% Improved uptime 98% Remote resolve success rate" at bounding box center [868, 229] width 216 height 288
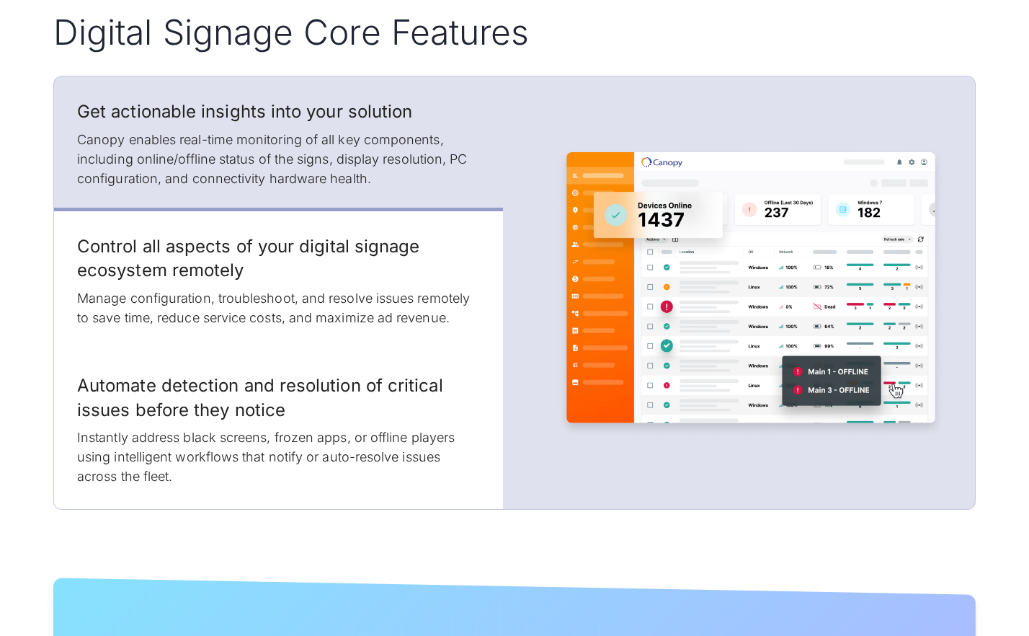
scroll to position [1848, 0]
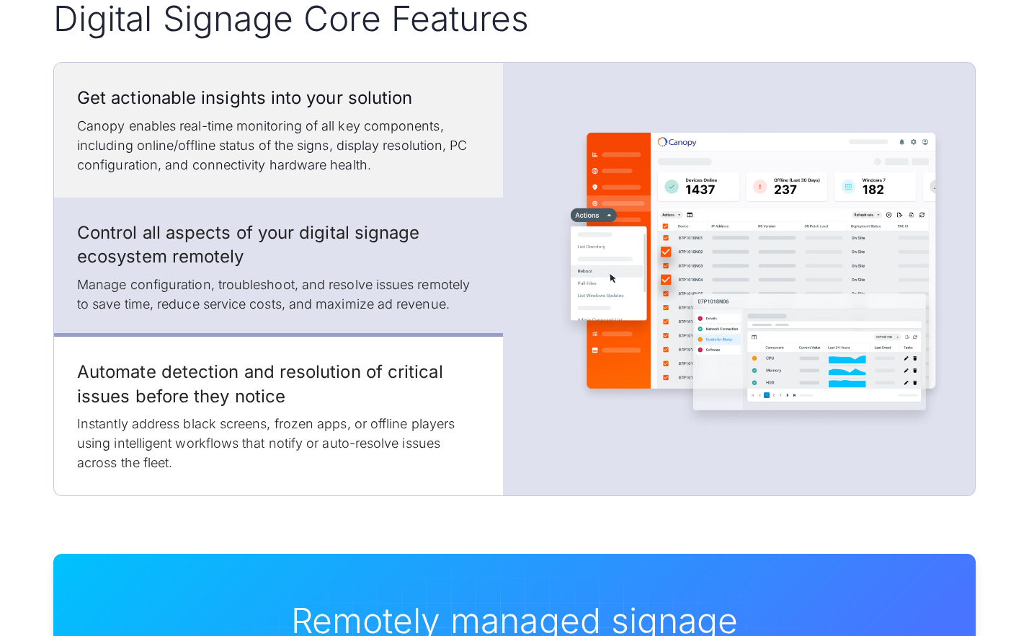
click at [313, 140] on p "Canopy enables real-time monitoring of all key components, including online/off…" at bounding box center [278, 145] width 403 height 58
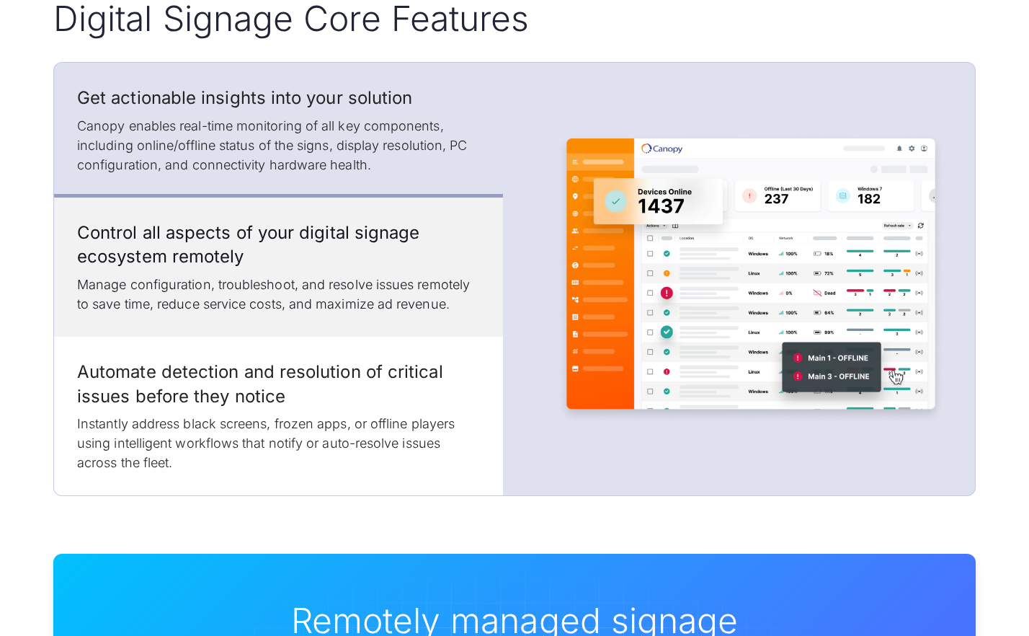
click at [343, 270] on div "Control all aspects of your digital signage ecosystem remotely Manage configura…" at bounding box center [278, 267] width 403 height 93
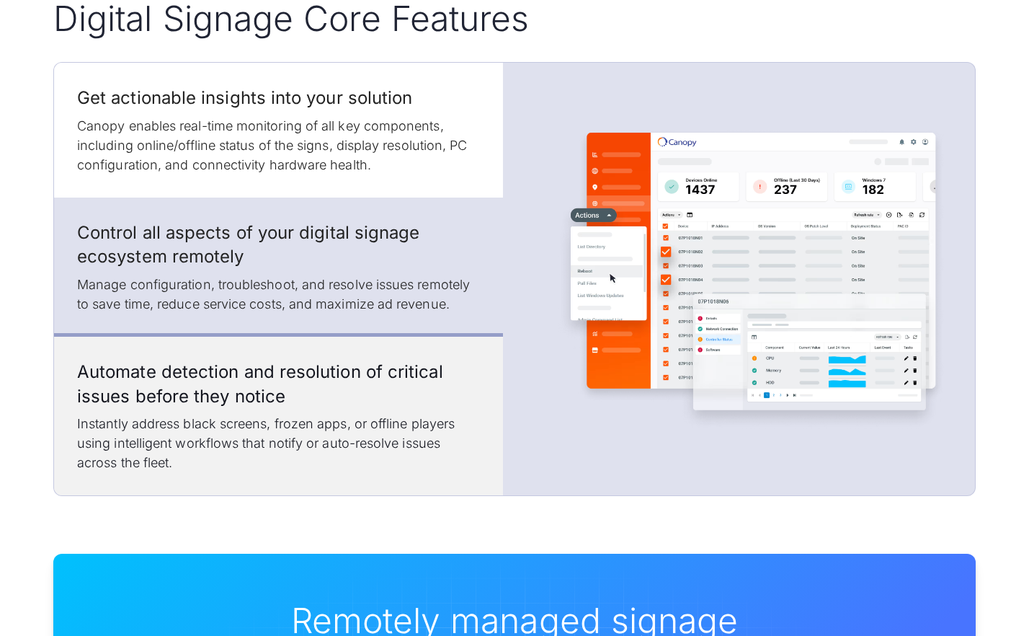
click at [398, 455] on p "Instantly address black screens, frozen apps, or offline players using intellig…" at bounding box center [278, 443] width 403 height 58
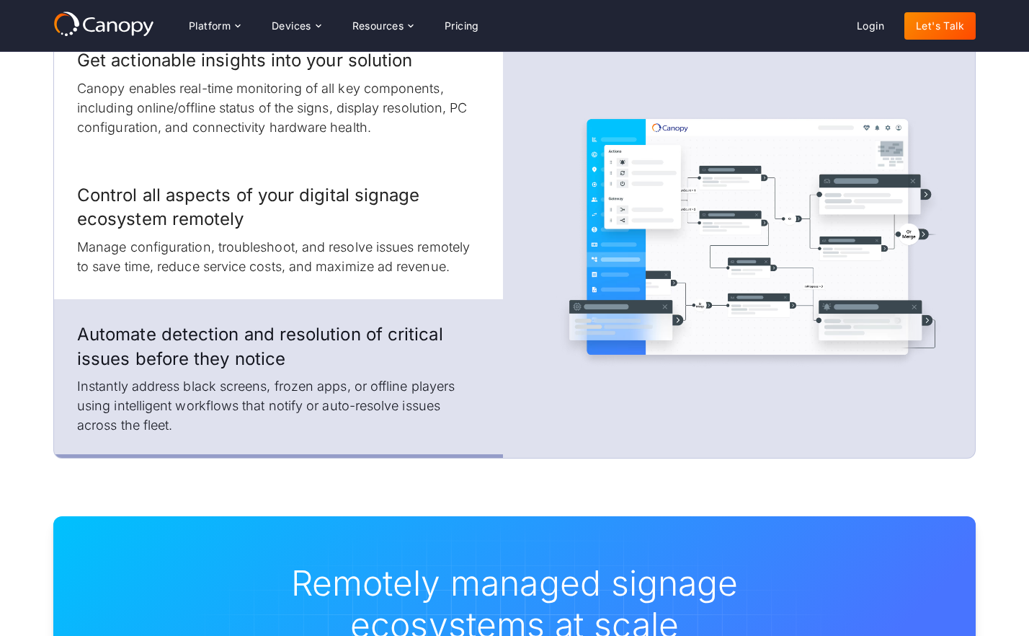
scroll to position [1812, 0]
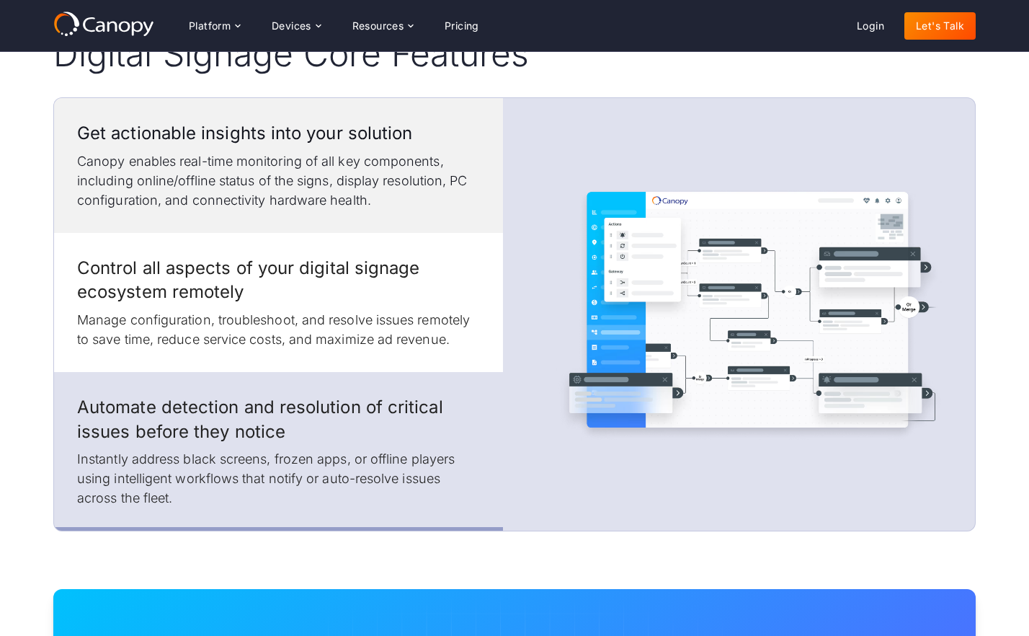
click at [342, 198] on p "Canopy enables real-time monitoring of all key components, including online/off…" at bounding box center [278, 180] width 403 height 58
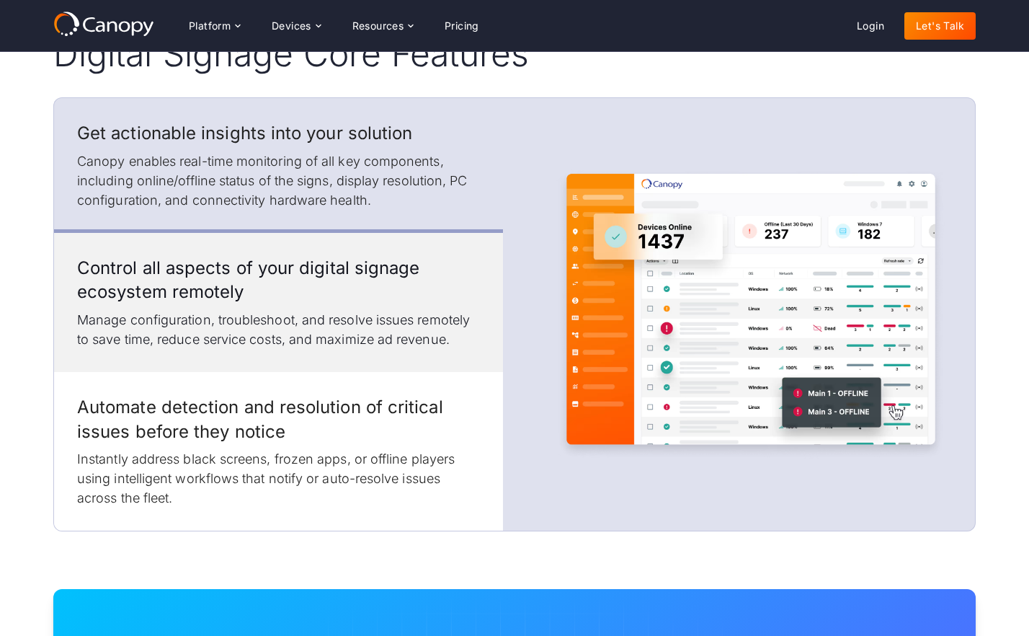
click at [371, 304] on div "Control all aspects of your digital signage ecosystem remotely Manage configura…" at bounding box center [278, 302] width 403 height 93
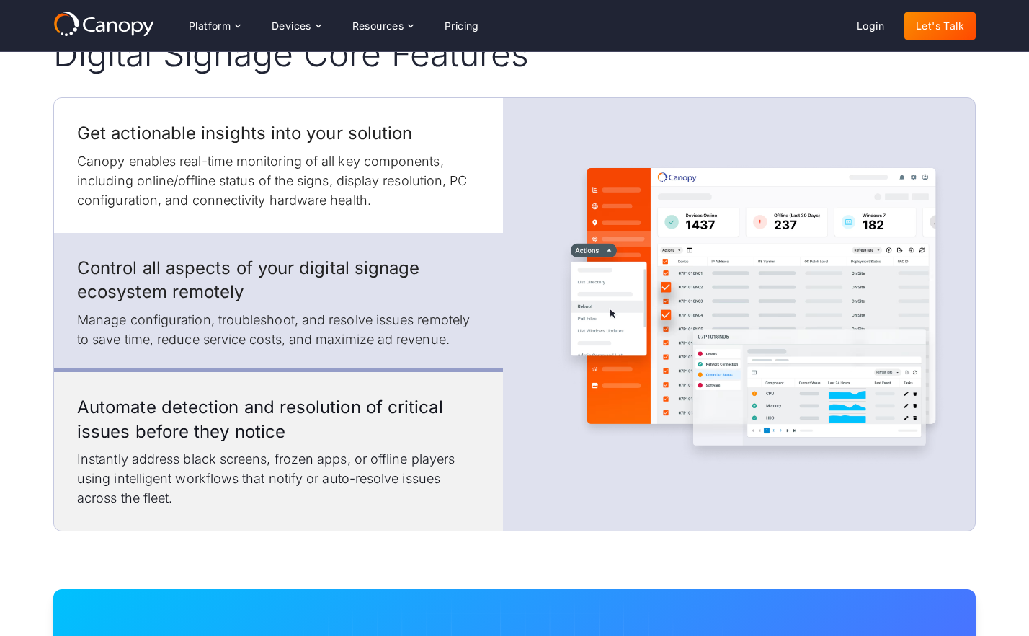
click at [417, 430] on h3 "Automate detection and resolution of critical issues before they notice" at bounding box center [278, 419] width 403 height 48
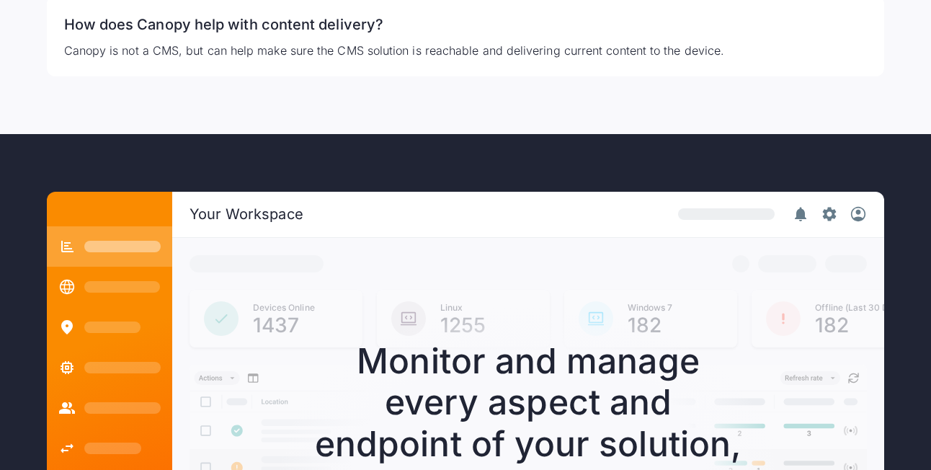
scroll to position [4334, 0]
